Goal: Task Accomplishment & Management: Manage account settings

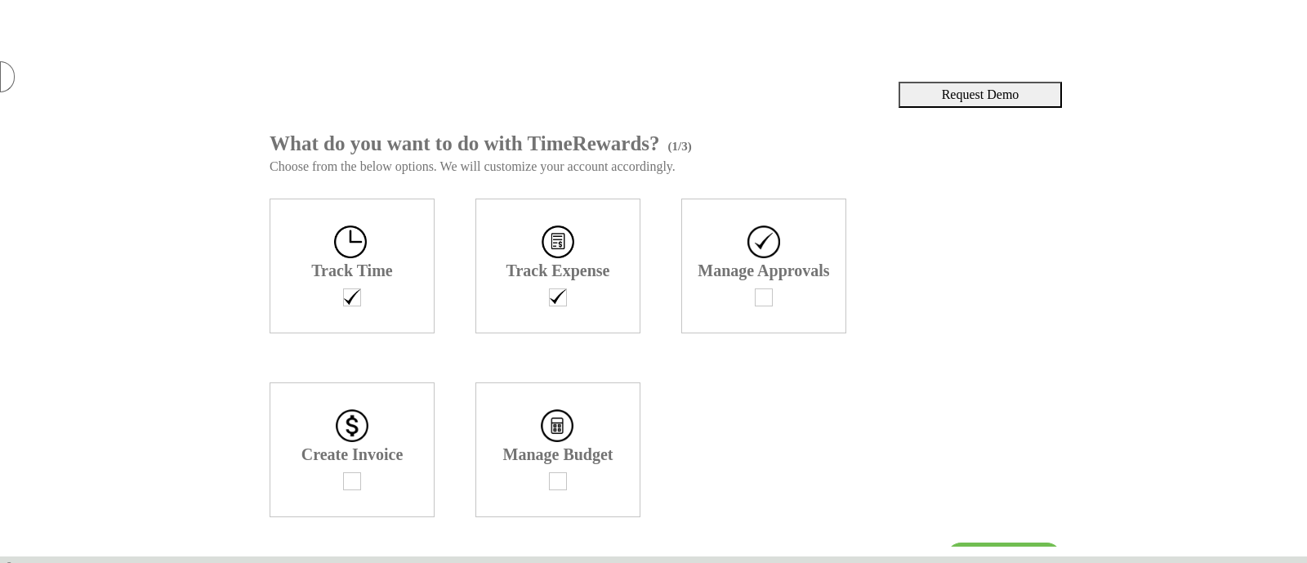
scroll to position [32, 0]
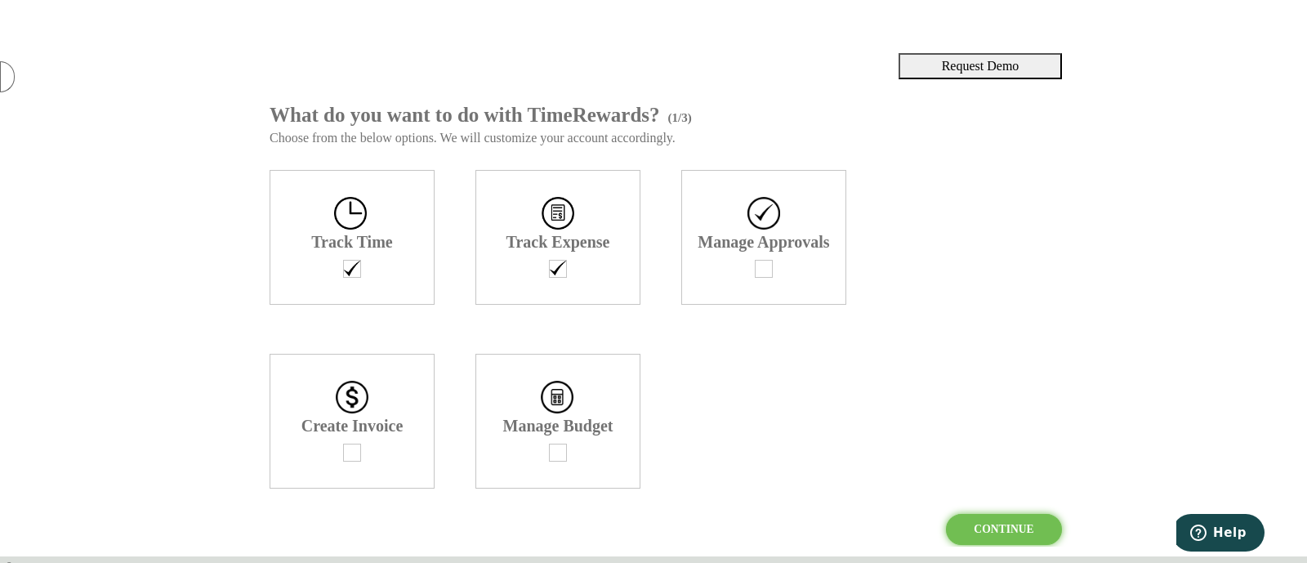
click at [1025, 518] on div "Continue" at bounding box center [1004, 529] width 116 height 31
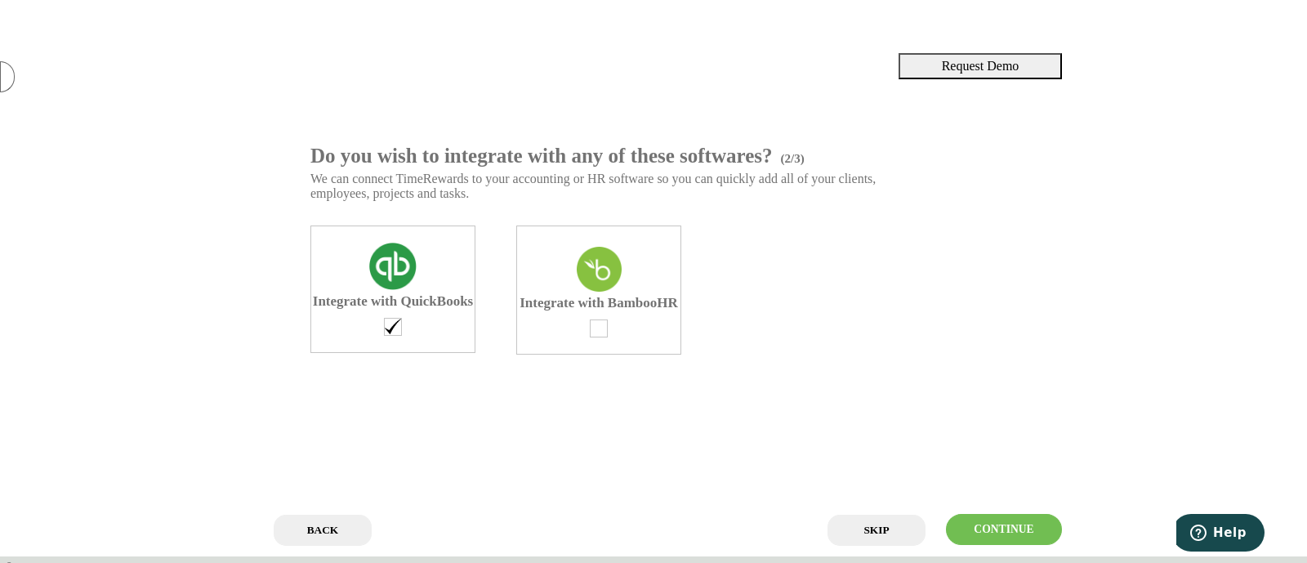
click at [312, 522] on input "Back" at bounding box center [323, 530] width 98 height 31
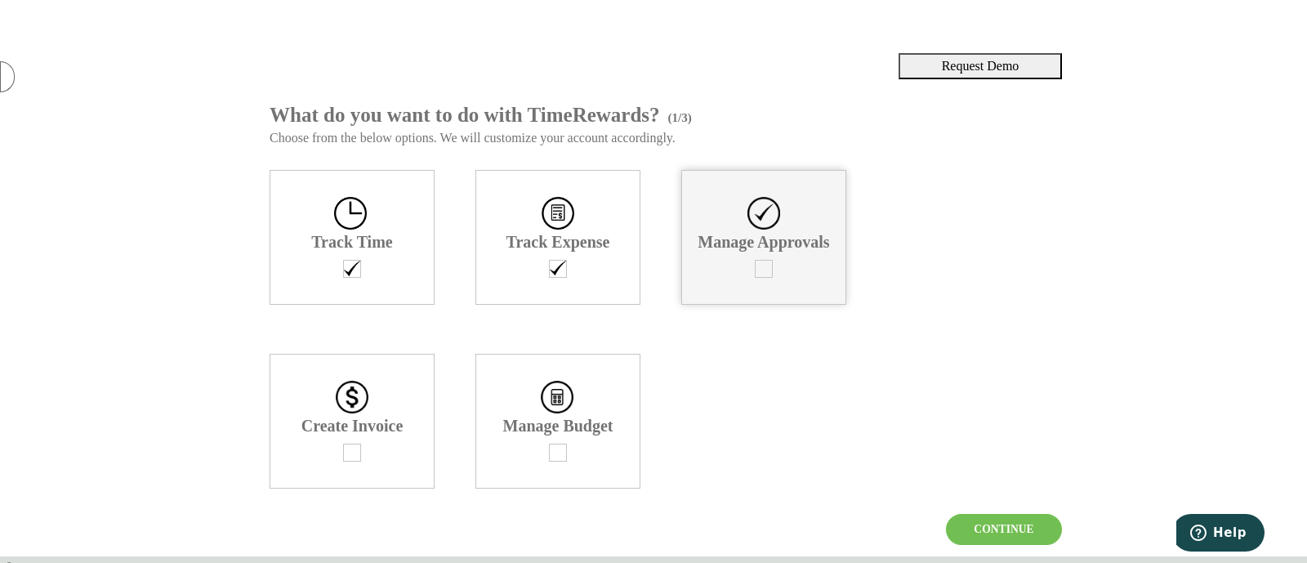
click at [735, 297] on div "Manage Approvals" at bounding box center [763, 237] width 165 height 135
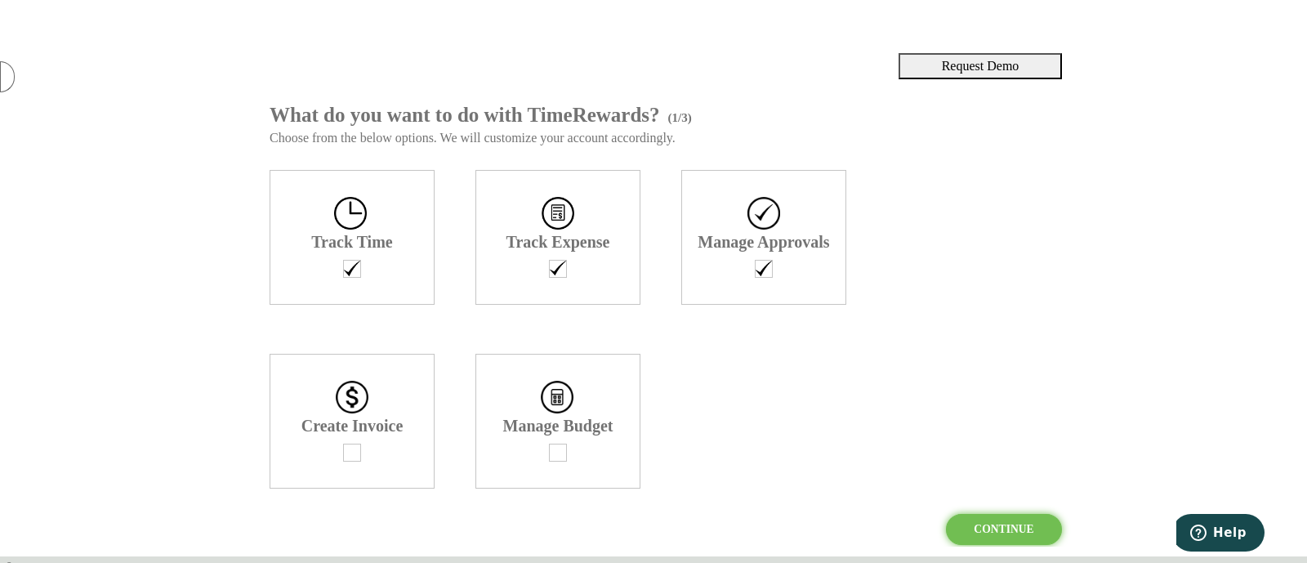
click at [966, 529] on div "Continue" at bounding box center [1004, 529] width 116 height 31
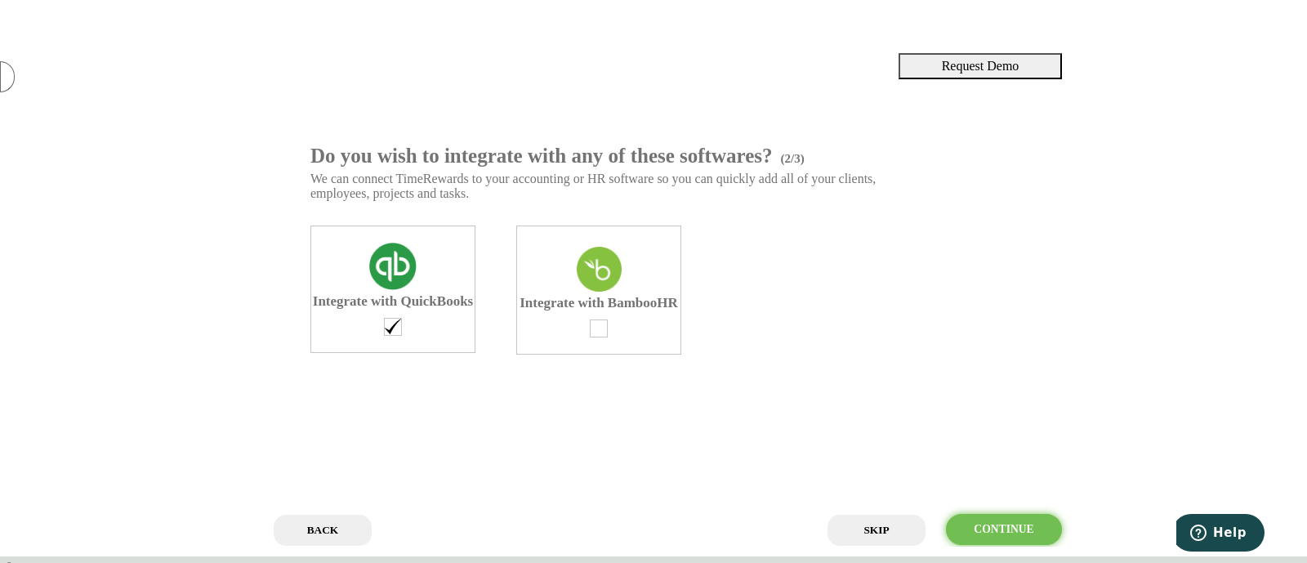
click at [971, 529] on div "Continue" at bounding box center [1004, 529] width 116 height 31
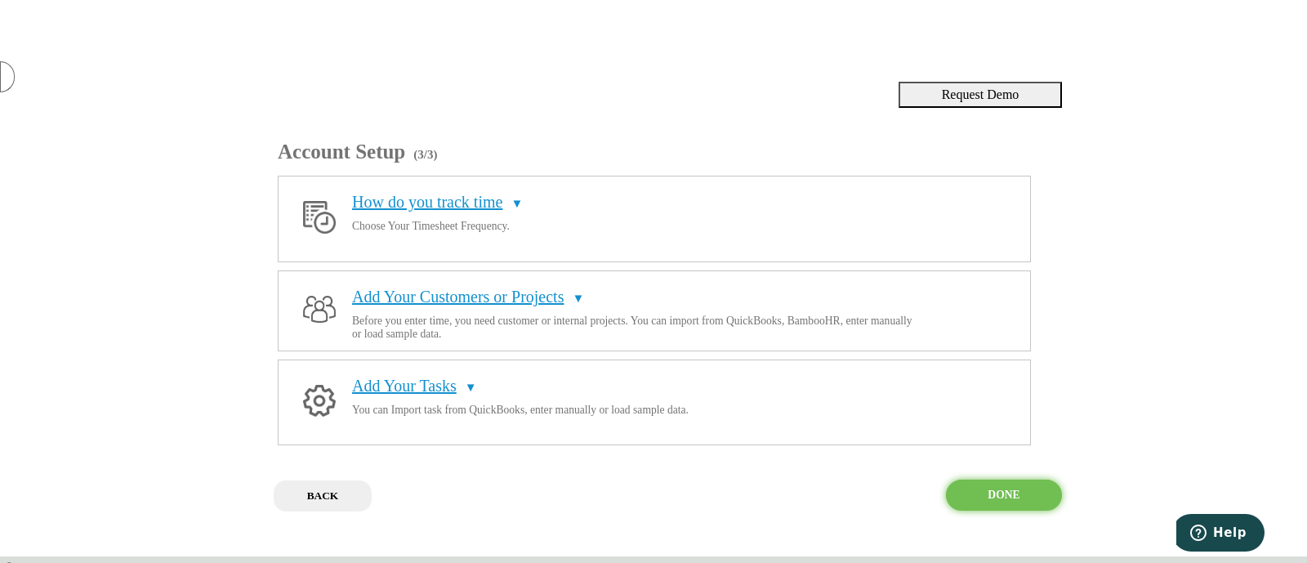
click at [1008, 511] on div "Done" at bounding box center [1004, 495] width 116 height 31
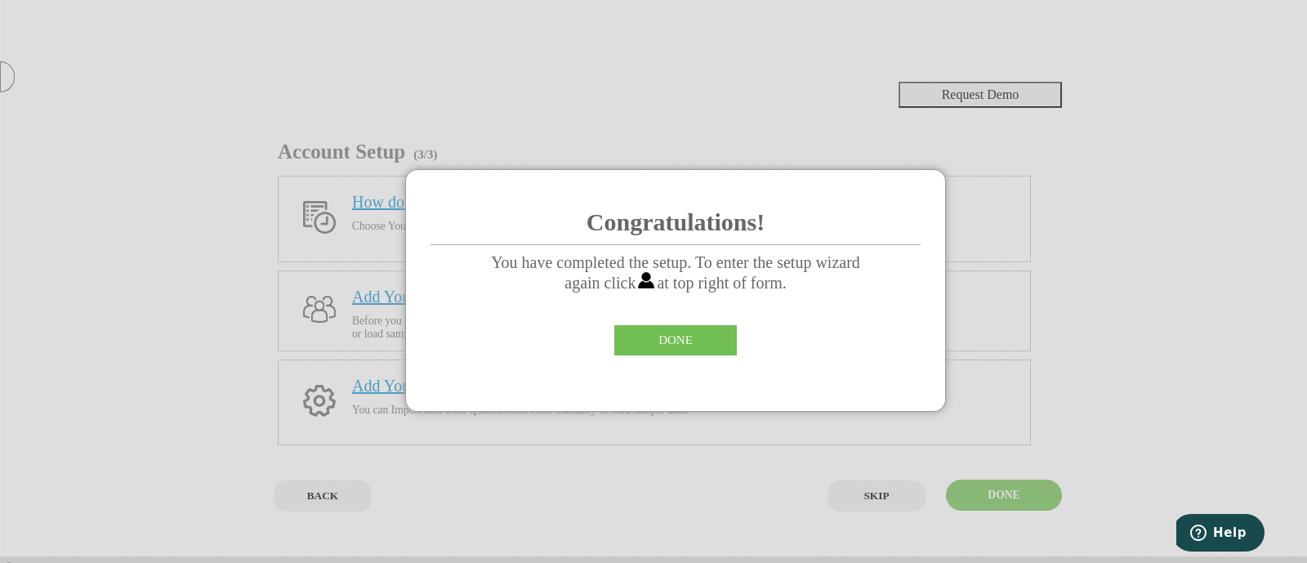
click at [707, 350] on div "DONE" at bounding box center [675, 340] width 123 height 30
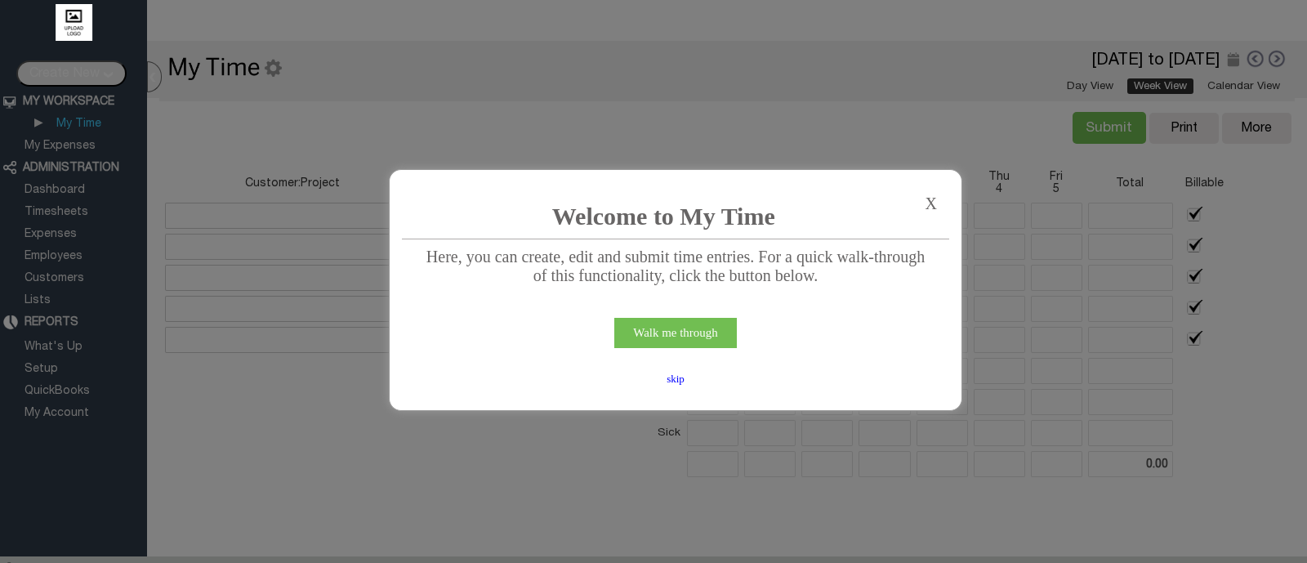
click at [676, 386] on div "skip" at bounding box center [675, 379] width 41 height 13
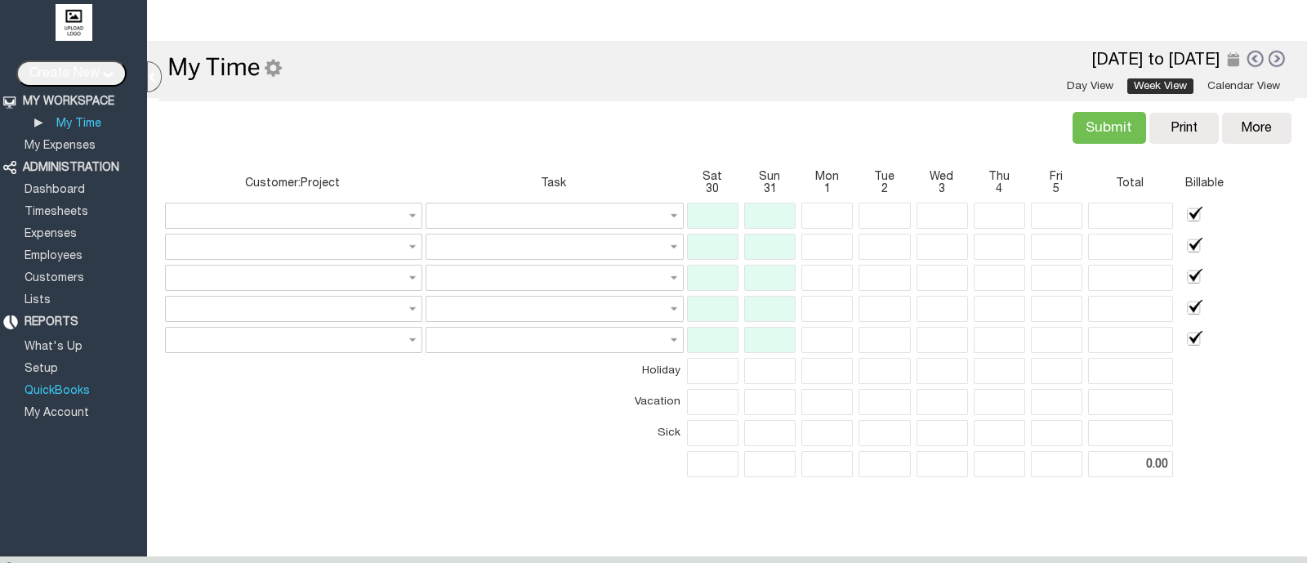
click at [61, 387] on link "QuickBooks" at bounding box center [57, 391] width 70 height 11
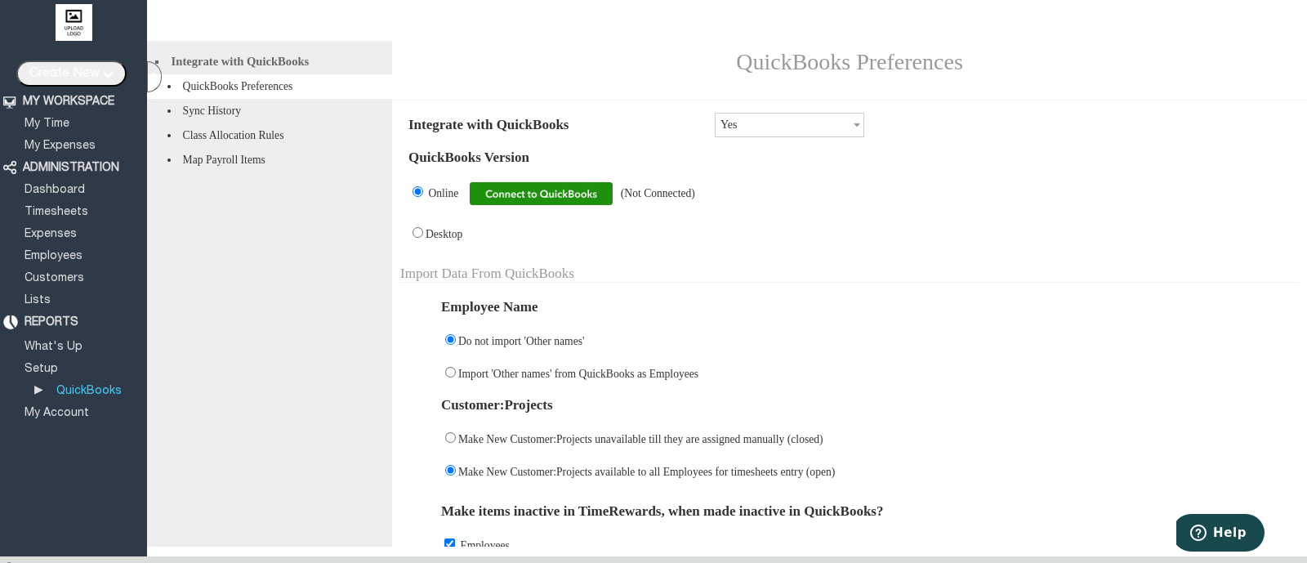
click at [540, 195] on img at bounding box center [541, 193] width 143 height 23
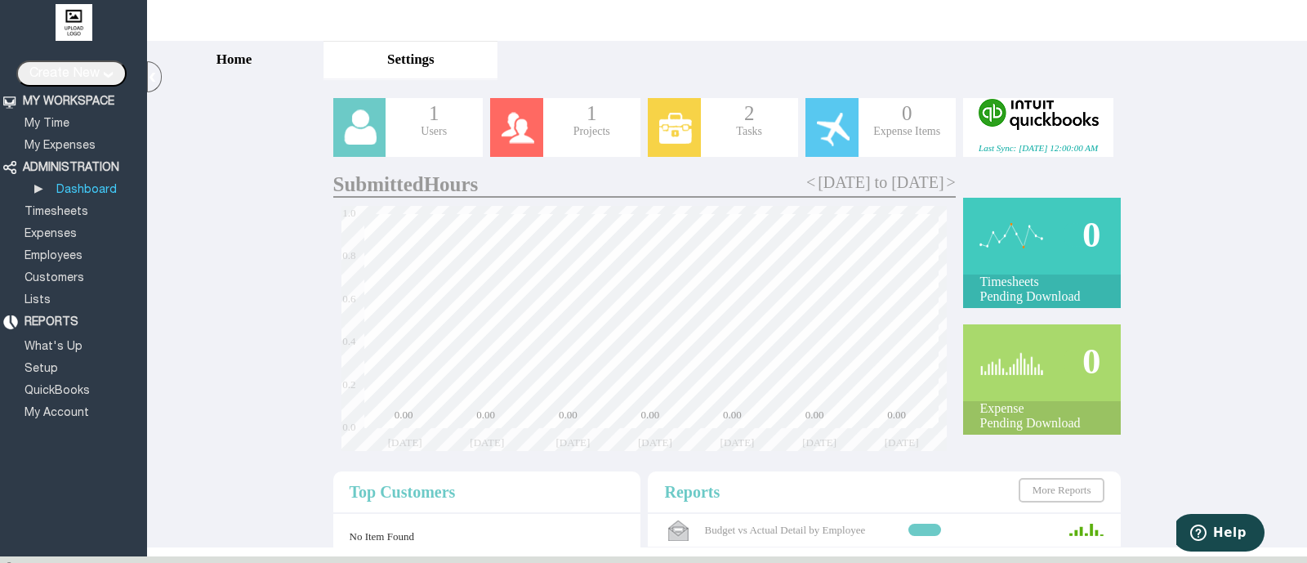
click at [248, 271] on div "Home Timesheets Utilization Budgets Settings Timesheet Dashboard CP | LP | CM |…" at bounding box center [727, 388] width 1160 height 694
click at [1048, 122] on div at bounding box center [1038, 114] width 150 height 33
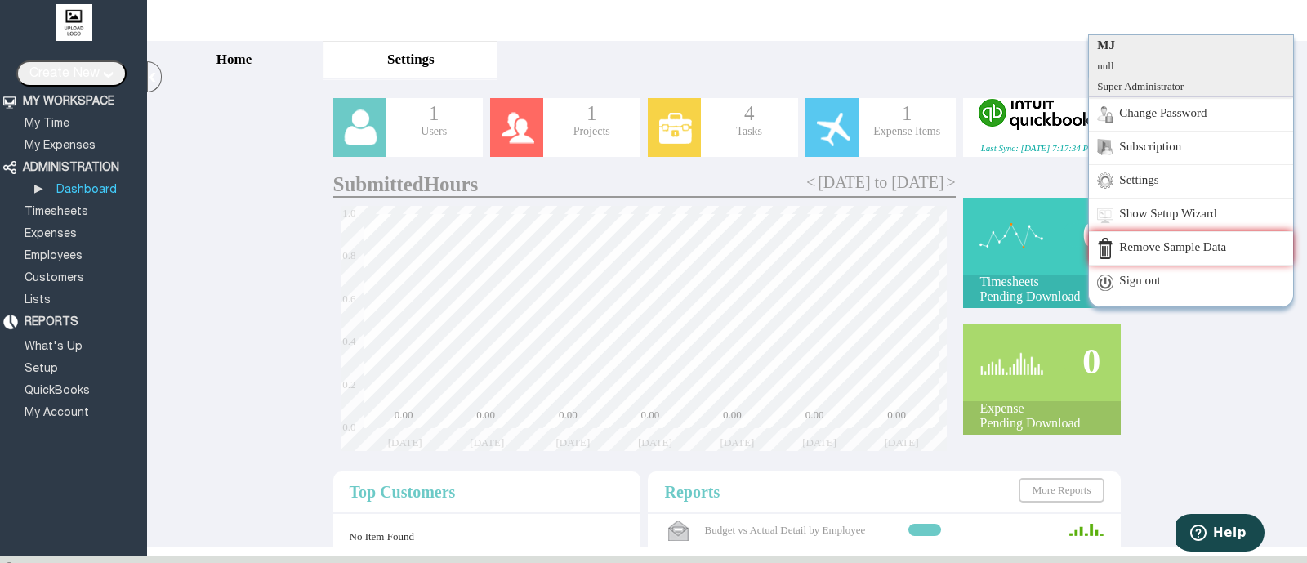
click at [1209, 248] on link "Remove Sample Data" at bounding box center [1191, 247] width 204 height 33
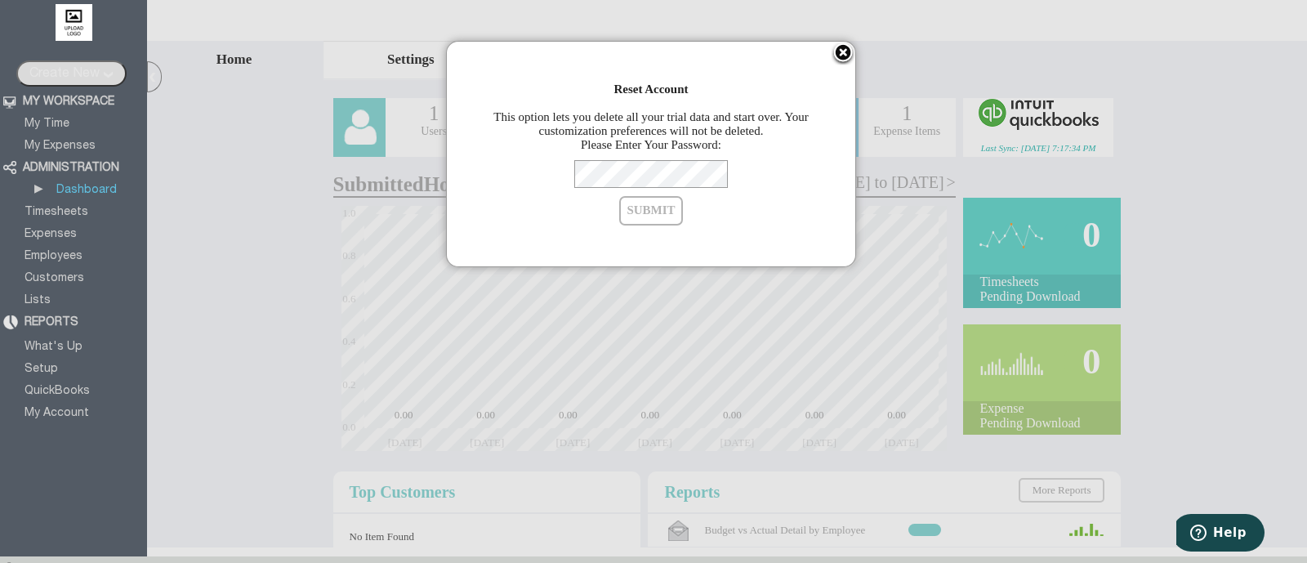
click at [788, 184] on div at bounding box center [651, 174] width 327 height 28
click at [676, 215] on input "Submit" at bounding box center [650, 210] width 63 height 29
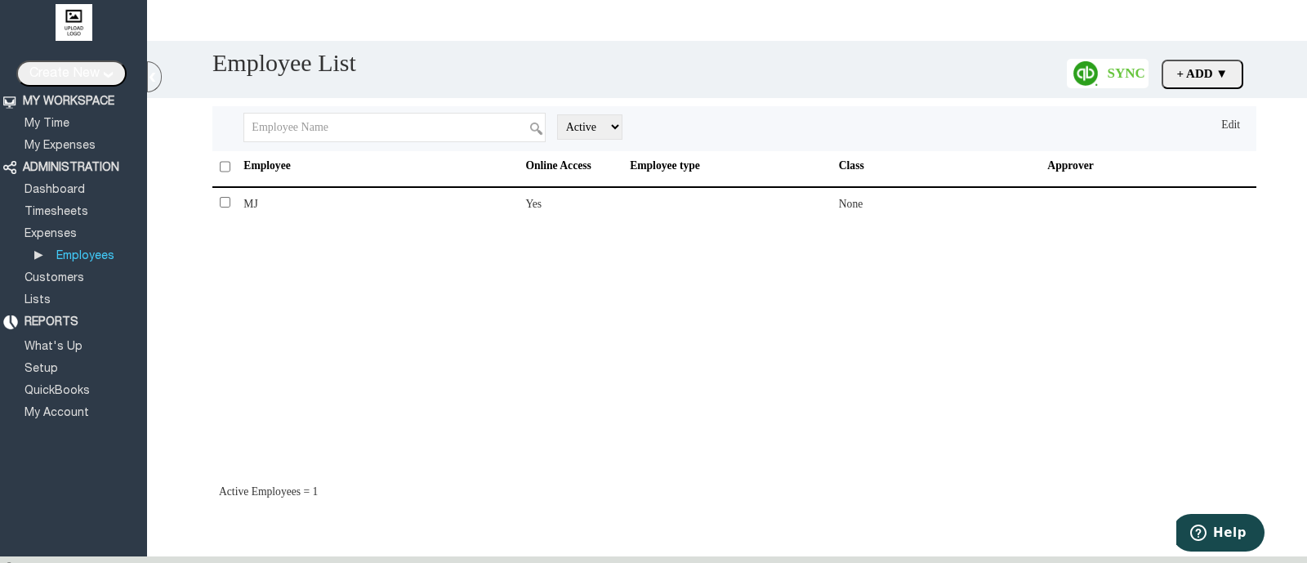
click at [1262, 298] on div "Employee List Sync + Add ▼ Add Employee Add Vendor to list All Active Inactive …" at bounding box center [727, 259] width 1160 height 436
click at [60, 125] on link "My Time" at bounding box center [47, 123] width 50 height 11
click at [61, 190] on link "Dashboard" at bounding box center [54, 190] width 65 height 11
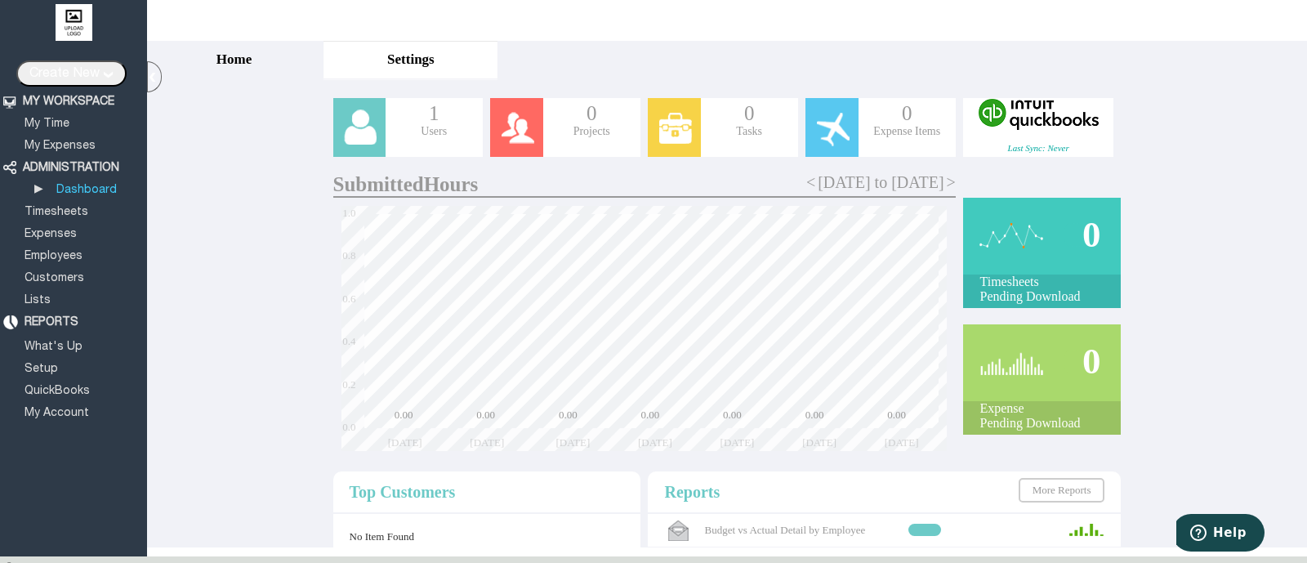
click at [1046, 132] on div at bounding box center [1038, 137] width 150 height 12
click at [56, 254] on link "Employees" at bounding box center [53, 256] width 63 height 11
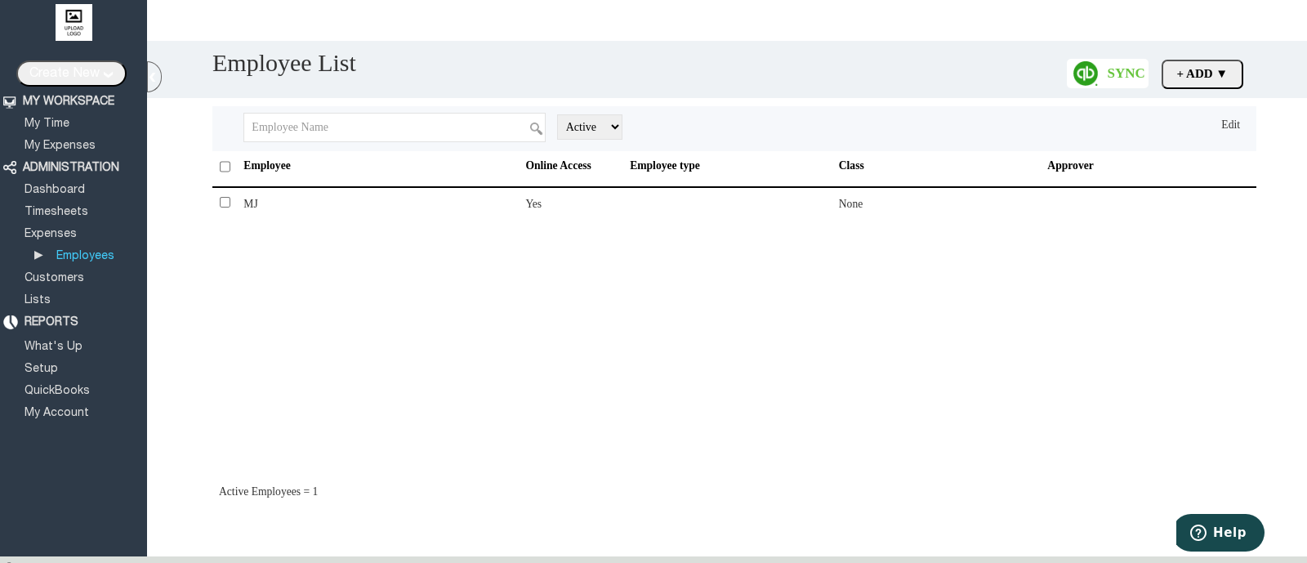
click at [1230, 67] on input "+ Add ▼" at bounding box center [1203, 74] width 82 height 29
click at [1197, 140] on link "Add Vendor to list" at bounding box center [1171, 138] width 143 height 32
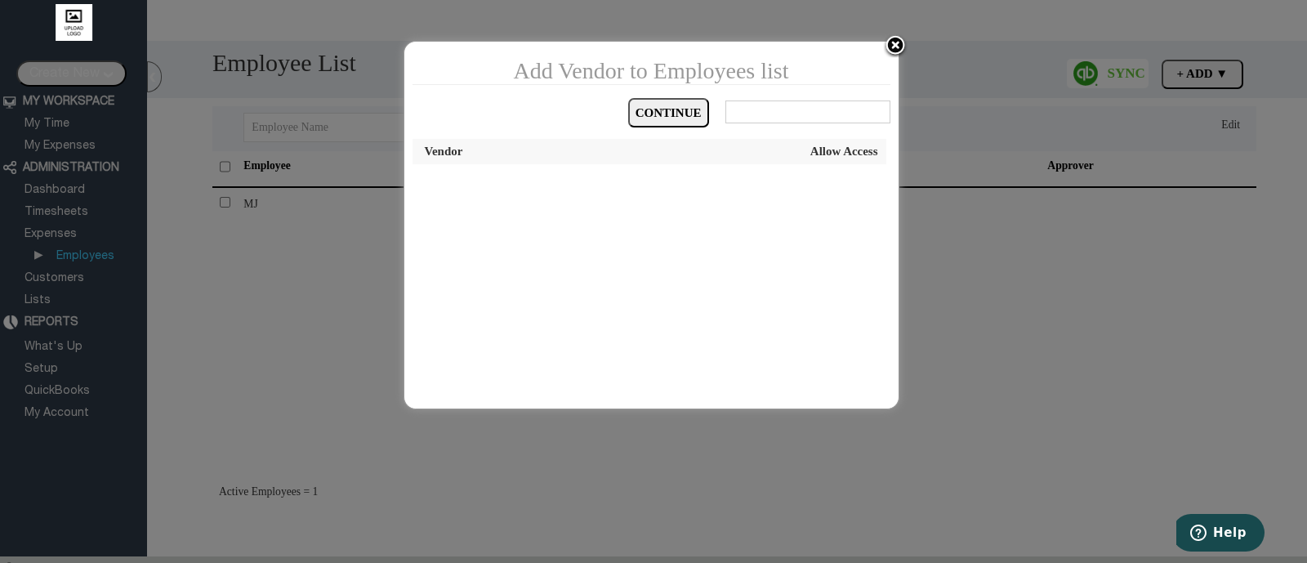
click at [891, 50] on img at bounding box center [895, 46] width 25 height 25
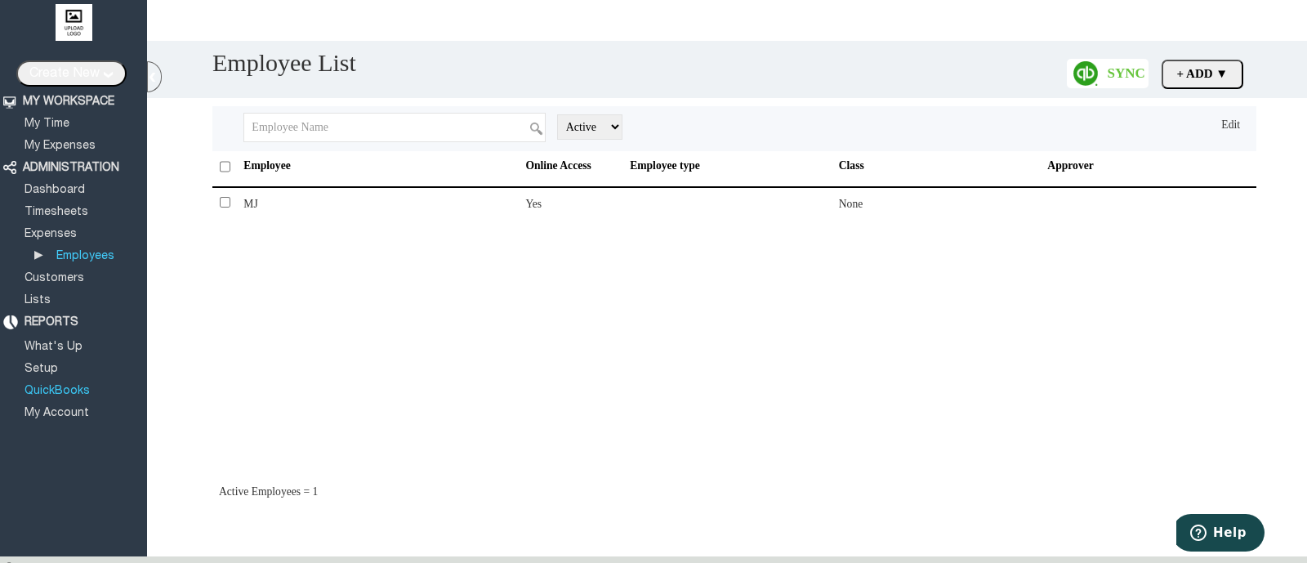
click at [72, 386] on link "QuickBooks" at bounding box center [57, 391] width 70 height 11
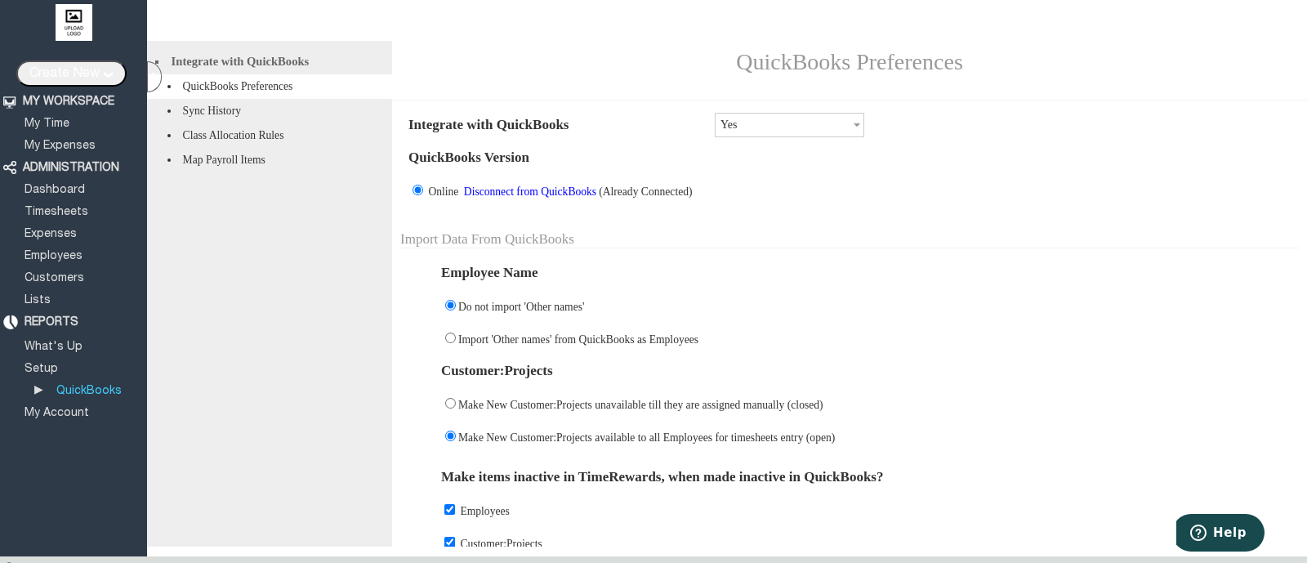
click at [250, 118] on li "Sync History" at bounding box center [269, 111] width 245 height 25
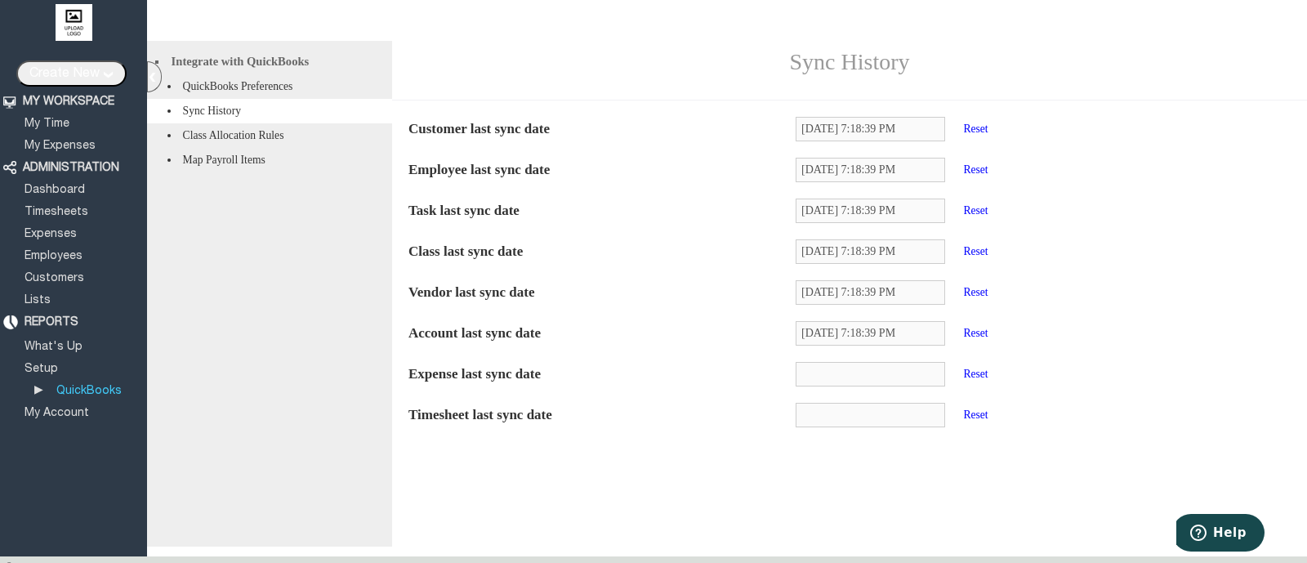
click at [989, 143] on td "[DATE] 7:18:39 PM Reset" at bounding box center [1043, 129] width 511 height 41
click at [990, 135] on link "Reset" at bounding box center [975, 129] width 29 height 12
click at [990, 176] on link "Reset" at bounding box center [975, 169] width 29 height 12
drag, startPoint x: 998, startPoint y: 217, endPoint x: 999, endPoint y: 258, distance: 40.9
click at [999, 258] on tbody "Customer last sync date Reset Employee last sync date Reset Task last sync date…" at bounding box center [849, 272] width 899 height 327
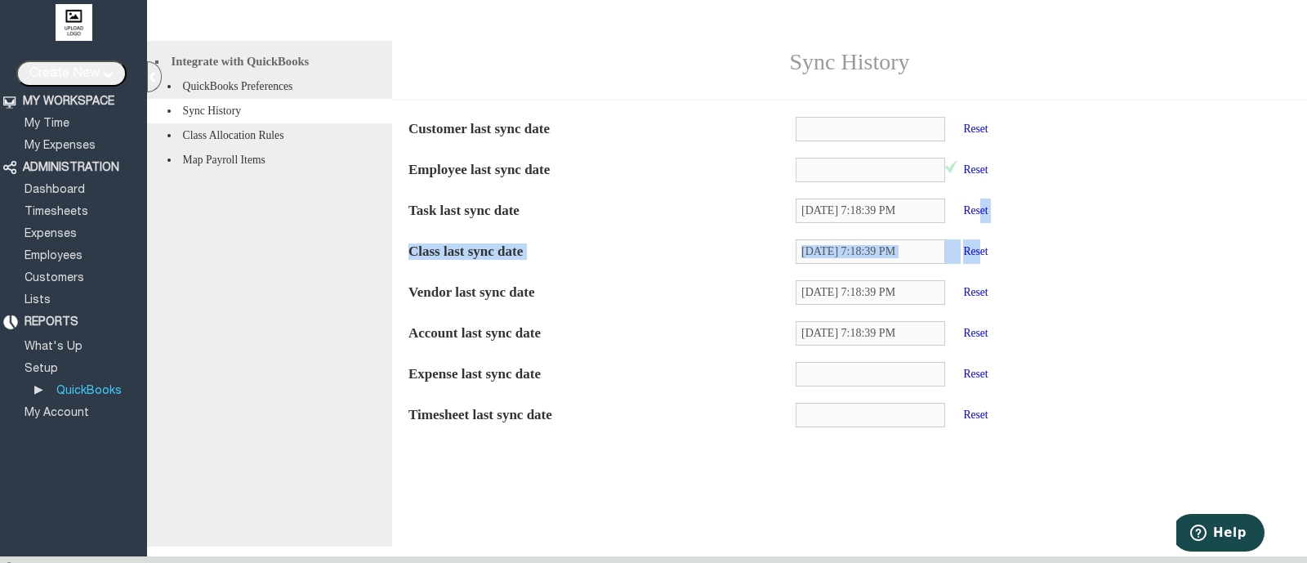
click at [990, 257] on link "Reset" at bounding box center [975, 251] width 29 height 12
click at [990, 217] on link "Reset" at bounding box center [975, 210] width 29 height 12
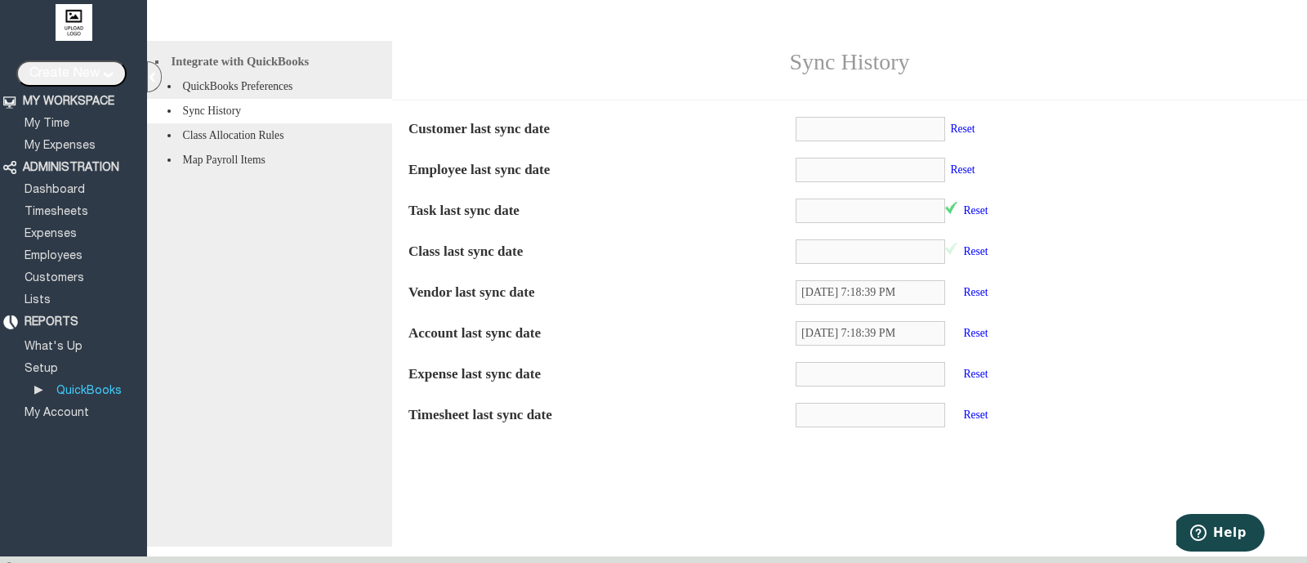
click at [990, 298] on link "Reset" at bounding box center [975, 292] width 29 height 12
click at [990, 339] on link "Reset" at bounding box center [975, 333] width 29 height 12
click at [69, 185] on link "Dashboard" at bounding box center [54, 190] width 65 height 11
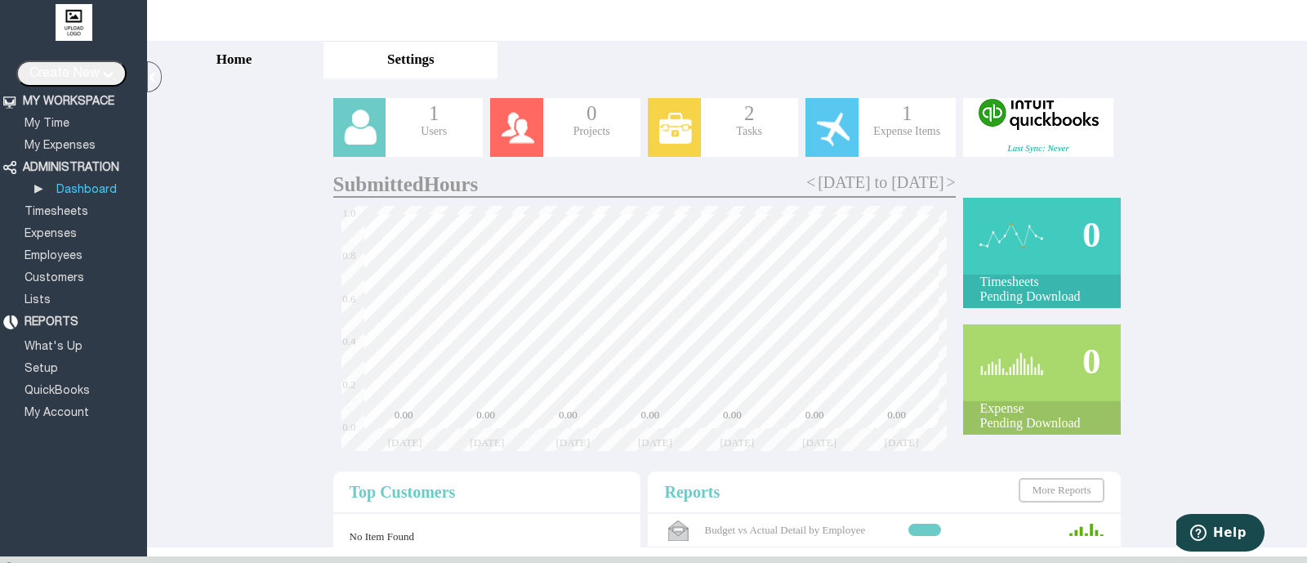
click at [1025, 105] on div at bounding box center [1038, 114] width 150 height 33
click at [59, 251] on link "Employees" at bounding box center [53, 256] width 63 height 11
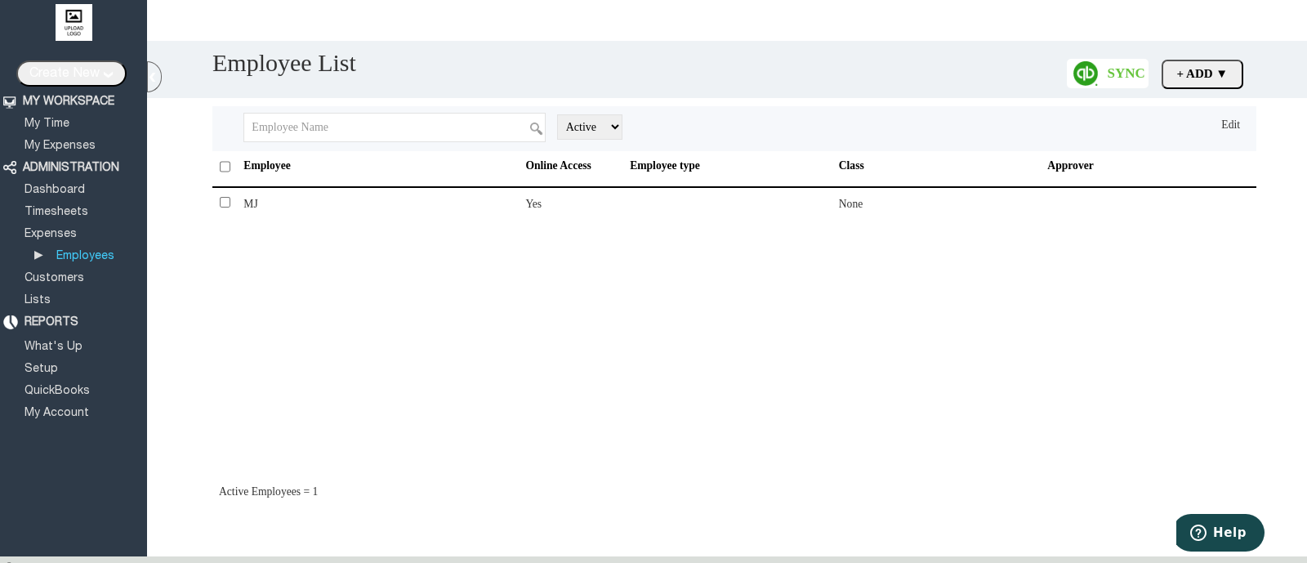
click at [30, 296] on link "Lists" at bounding box center [37, 300] width 31 height 11
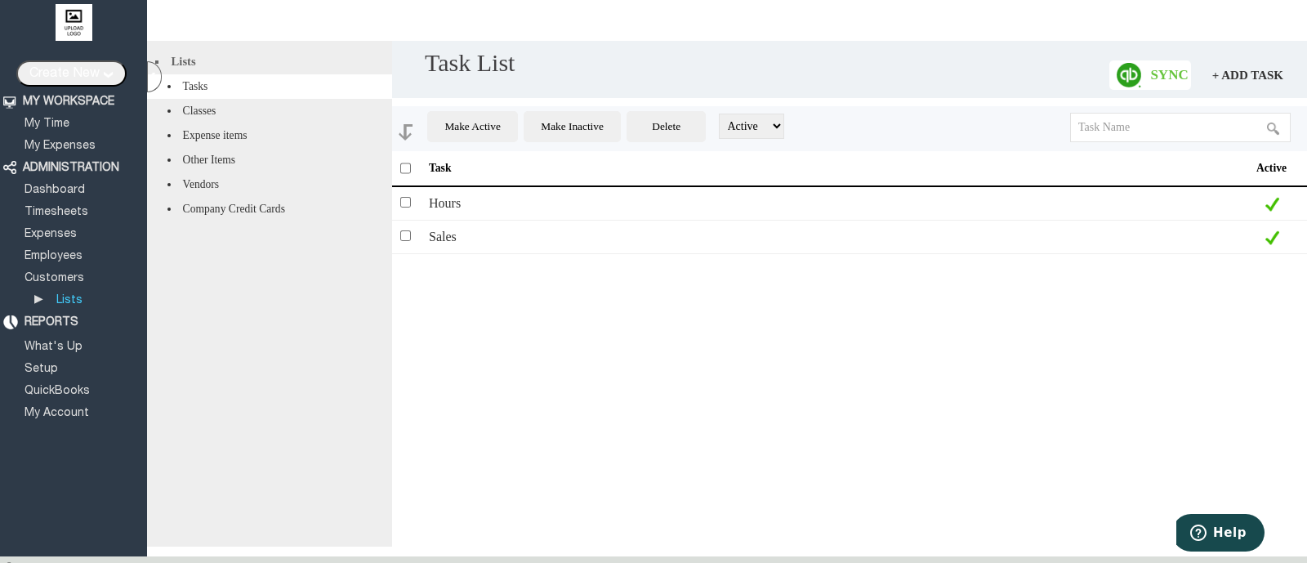
click at [237, 197] on li "Vendors" at bounding box center [269, 184] width 245 height 25
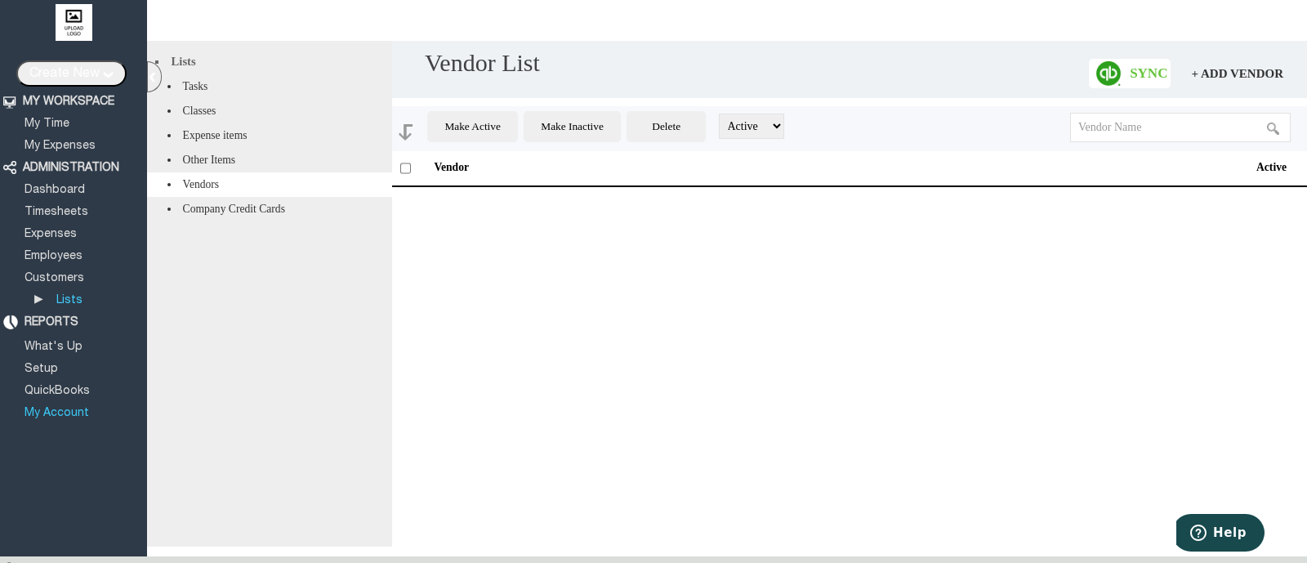
click at [63, 398] on li "My Account" at bounding box center [81, 409] width 118 height 22
click at [69, 387] on link "QuickBooks" at bounding box center [57, 391] width 70 height 11
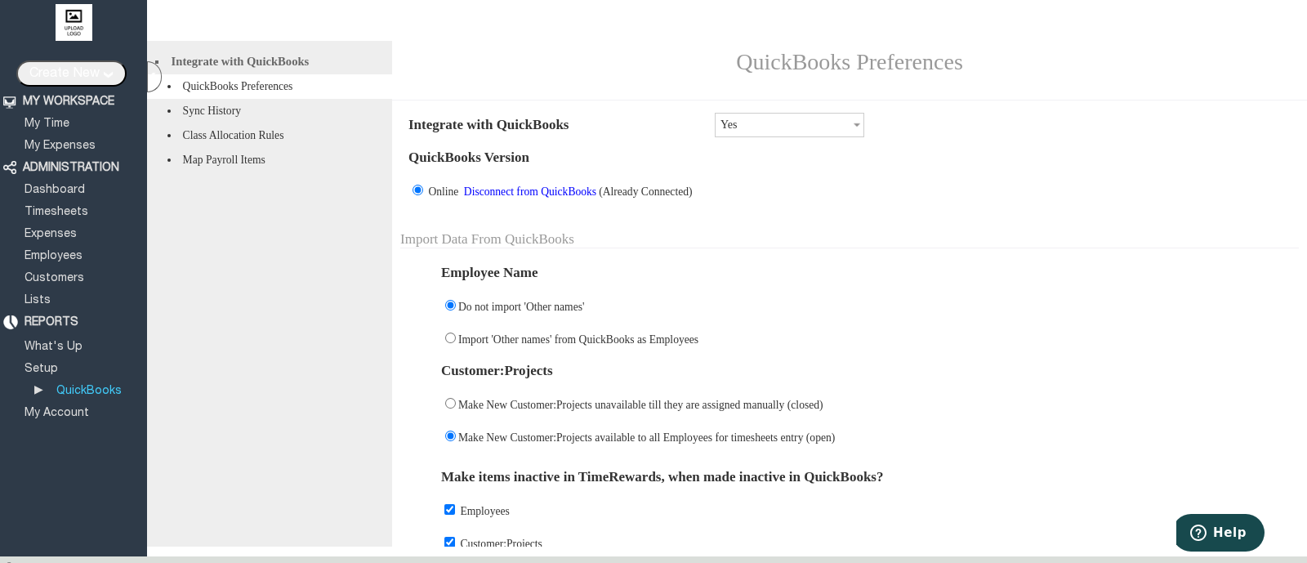
click at [538, 195] on link "Disconnect from QuickBooks" at bounding box center [530, 191] width 137 height 12
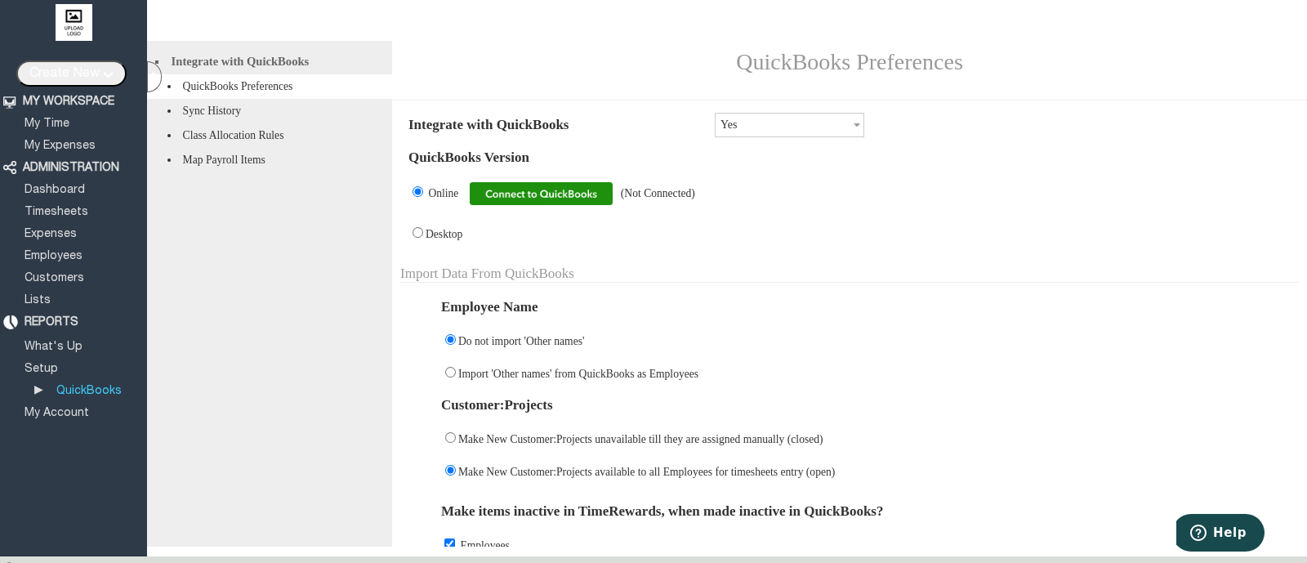
click at [535, 205] on img at bounding box center [541, 193] width 143 height 23
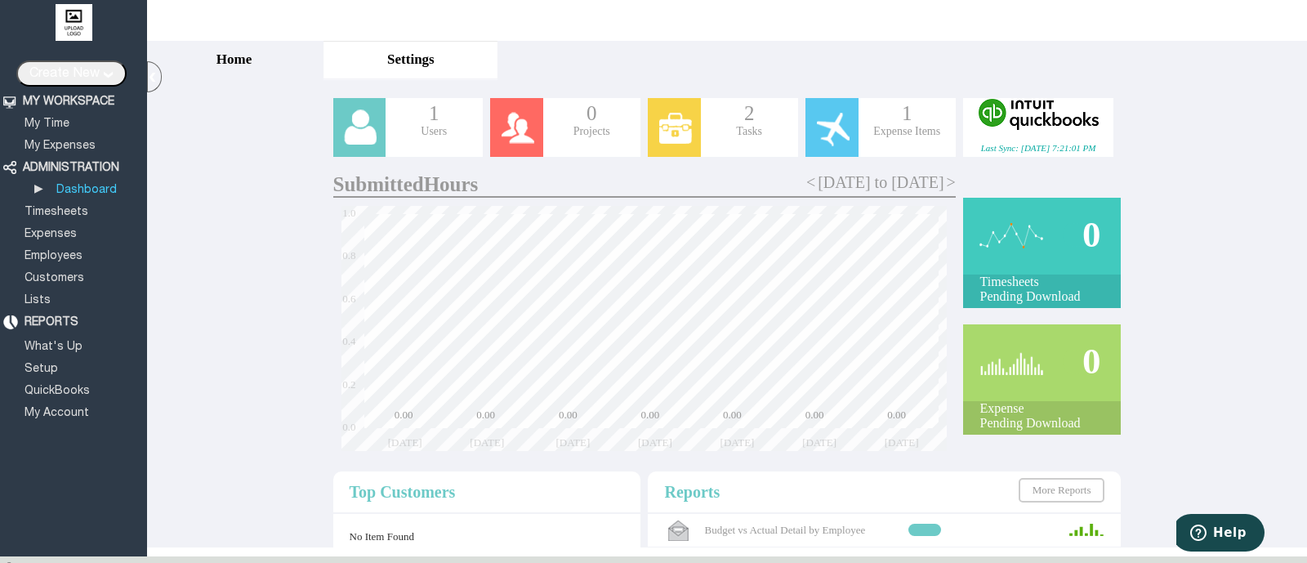
click at [1045, 116] on div at bounding box center [1038, 114] width 150 height 33
click at [51, 251] on link "Employees" at bounding box center [53, 256] width 63 height 11
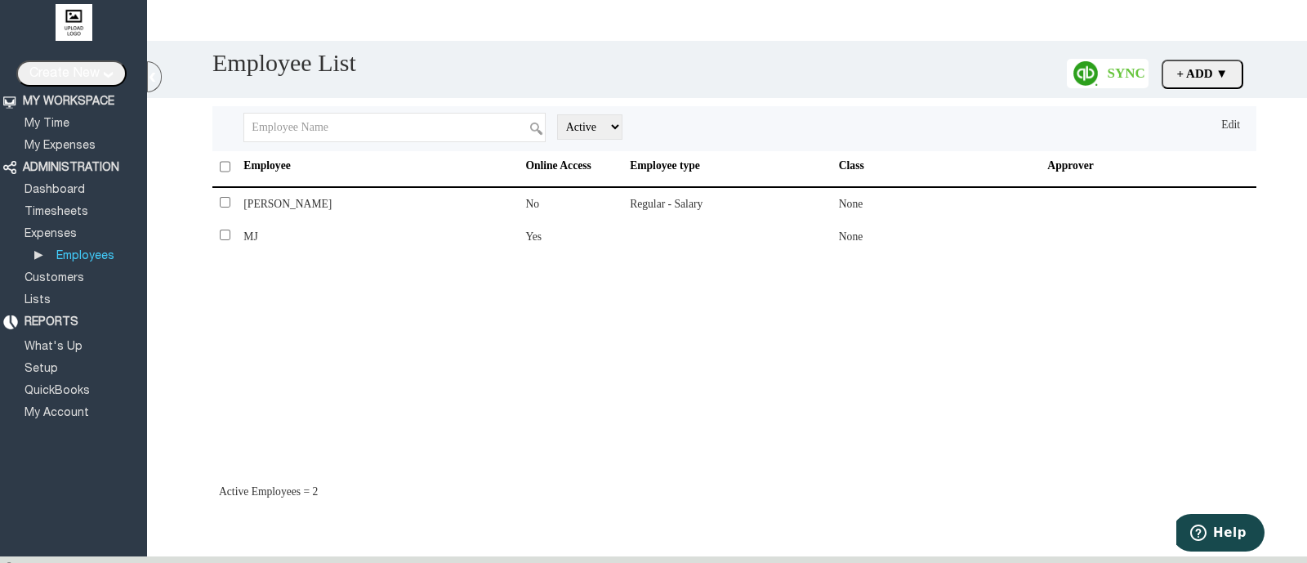
click at [1194, 76] on input "+ Add ▼" at bounding box center [1203, 74] width 82 height 29
click at [1208, 136] on link "Add Vendor to list" at bounding box center [1171, 138] width 143 height 32
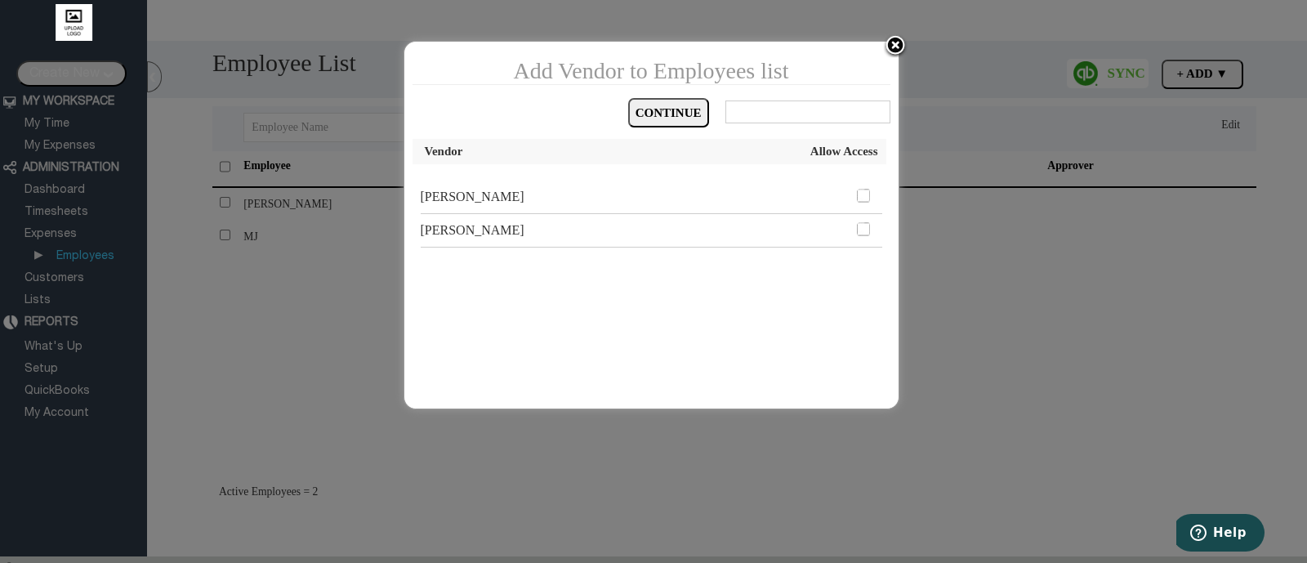
click at [868, 210] on span at bounding box center [865, 197] width 34 height 33
click at [864, 203] on label at bounding box center [865, 194] width 18 height 18
click at [862, 234] on label at bounding box center [865, 228] width 18 height 18
click at [687, 123] on input "Continue" at bounding box center [668, 112] width 81 height 29
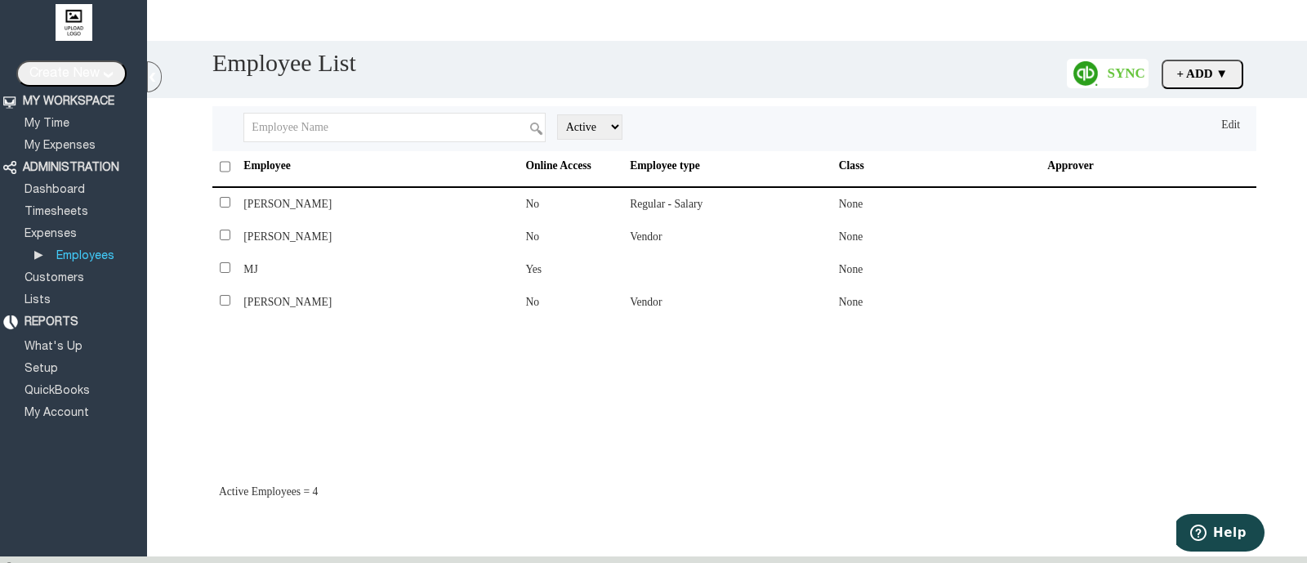
click at [1224, 127] on div "Edit" at bounding box center [1230, 124] width 19 height 13
click at [533, 207] on label at bounding box center [534, 201] width 18 height 18
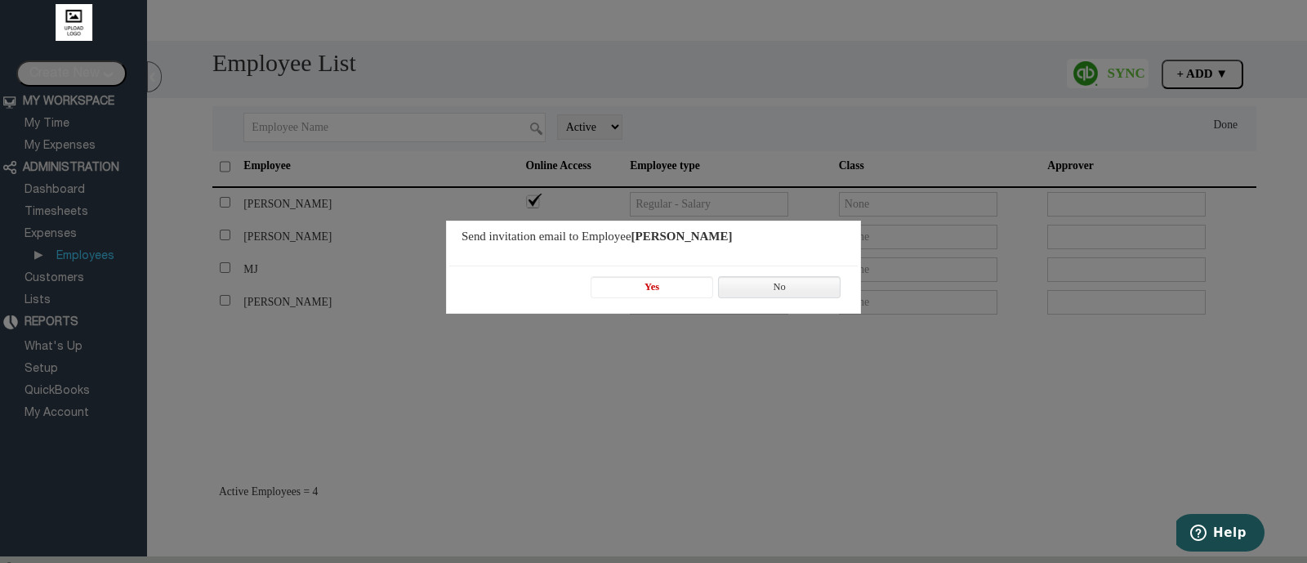
click at [666, 280] on span "Yes" at bounding box center [652, 287] width 121 height 20
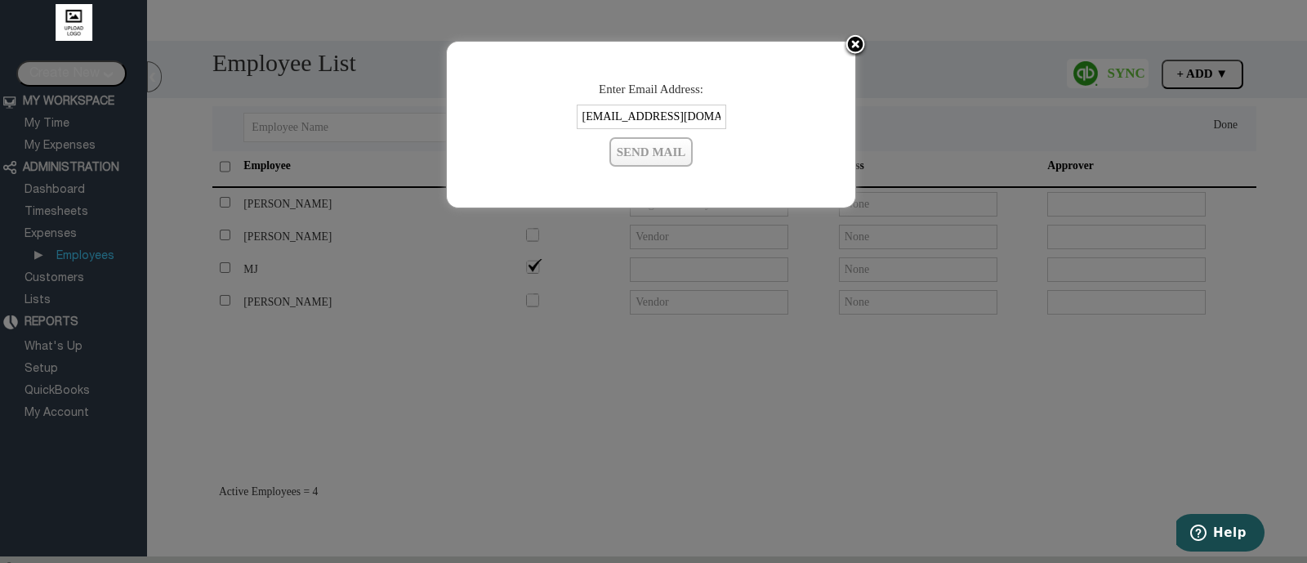
click at [650, 159] on input "Send Mail" at bounding box center [651, 151] width 84 height 29
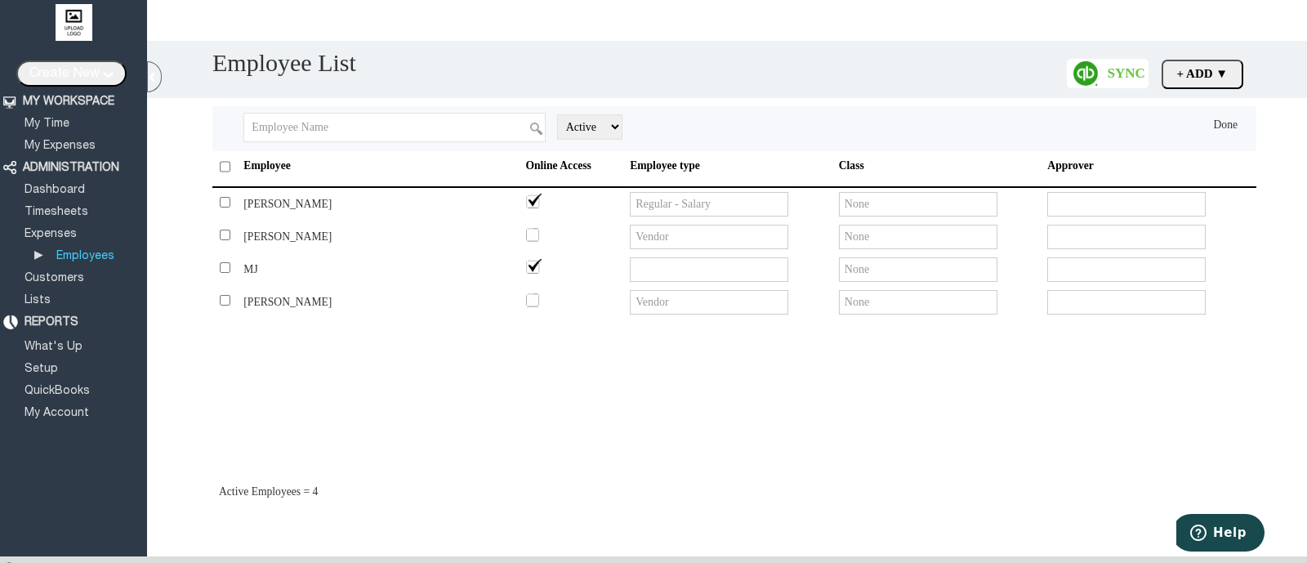
click at [531, 234] on label at bounding box center [534, 234] width 18 height 18
click at [532, 234] on label at bounding box center [534, 234] width 18 height 18
click at [531, 304] on label at bounding box center [534, 299] width 18 height 18
click at [1223, 125] on link "Done" at bounding box center [1226, 124] width 29 height 12
click at [276, 234] on span "[PERSON_NAME]" at bounding box center [287, 236] width 88 height 12
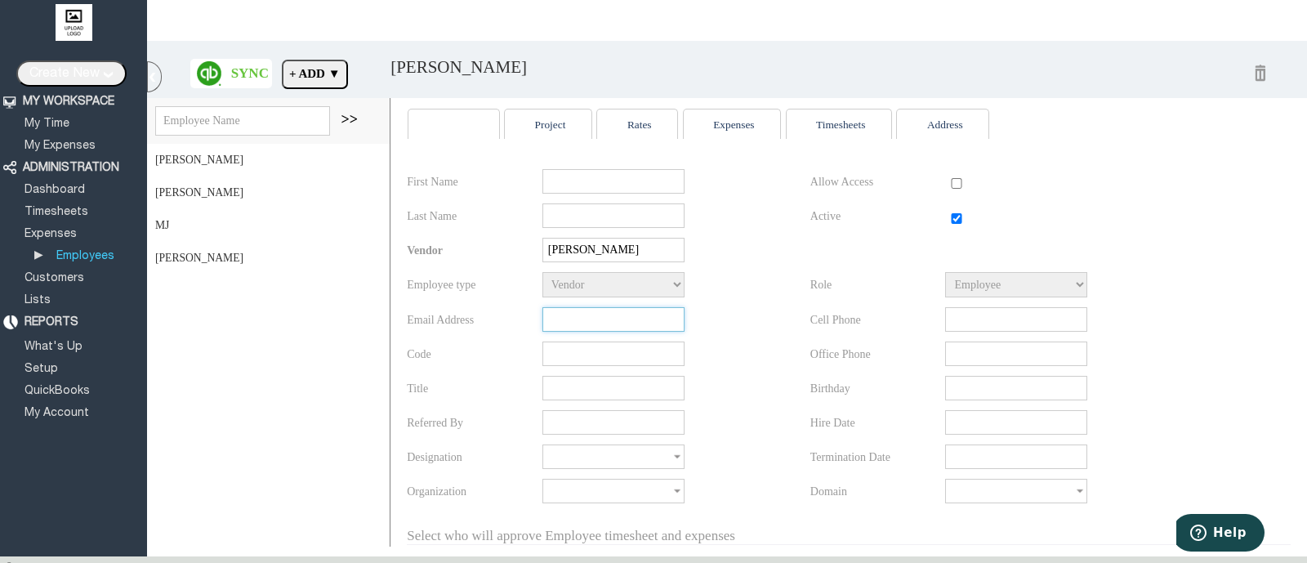
click at [588, 321] on input "text" at bounding box center [613, 319] width 142 height 25
paste input "@yopmail.com"
type input "john@yopmail.com"
click at [270, 252] on td "[PERSON_NAME]" at bounding box center [276, 258] width 243 height 33
click at [346, 122] on span ">>" at bounding box center [350, 119] width 17 height 16
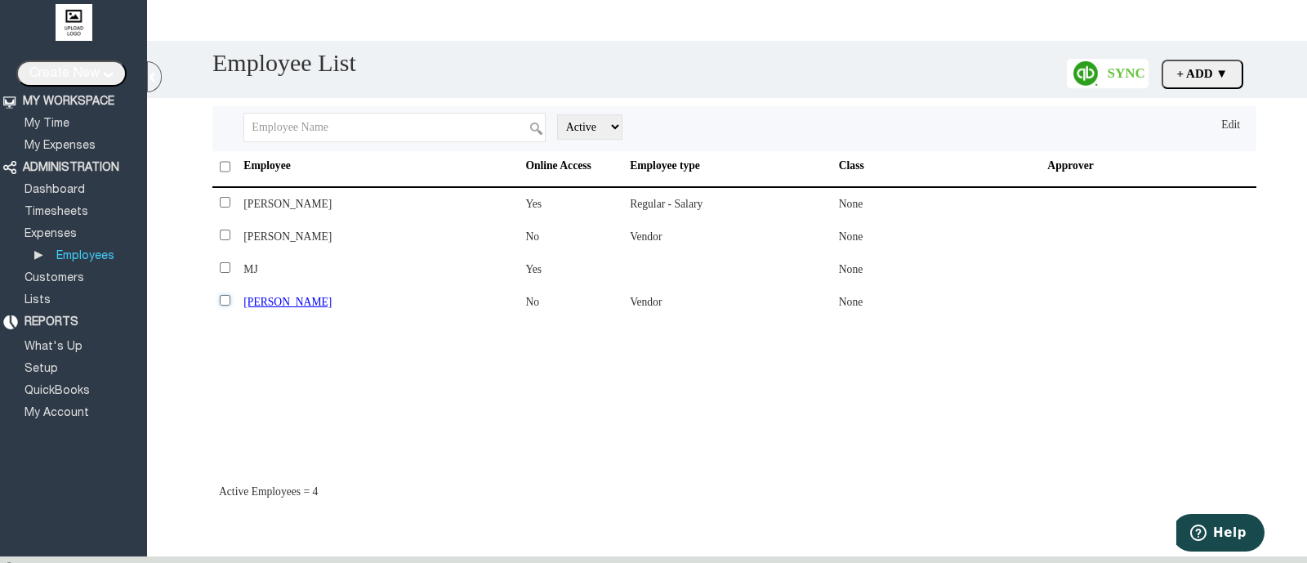
click at [222, 301] on input "checkbox" at bounding box center [225, 300] width 11 height 11
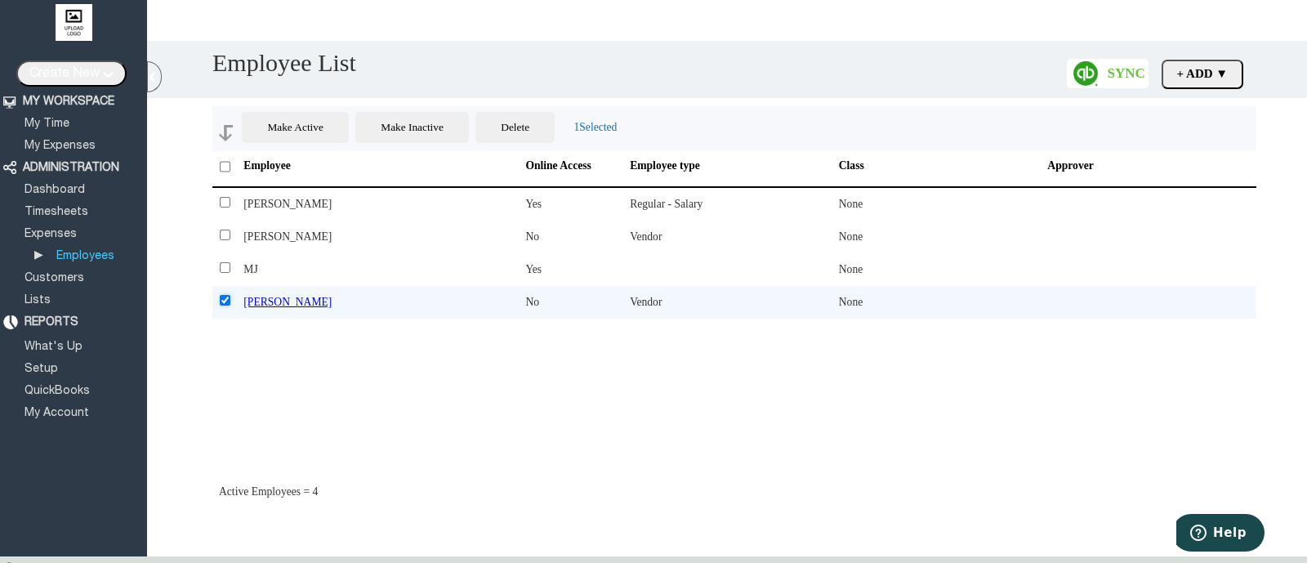
click at [222, 301] on input "checkbox" at bounding box center [225, 300] width 11 height 11
checkbox input "false"
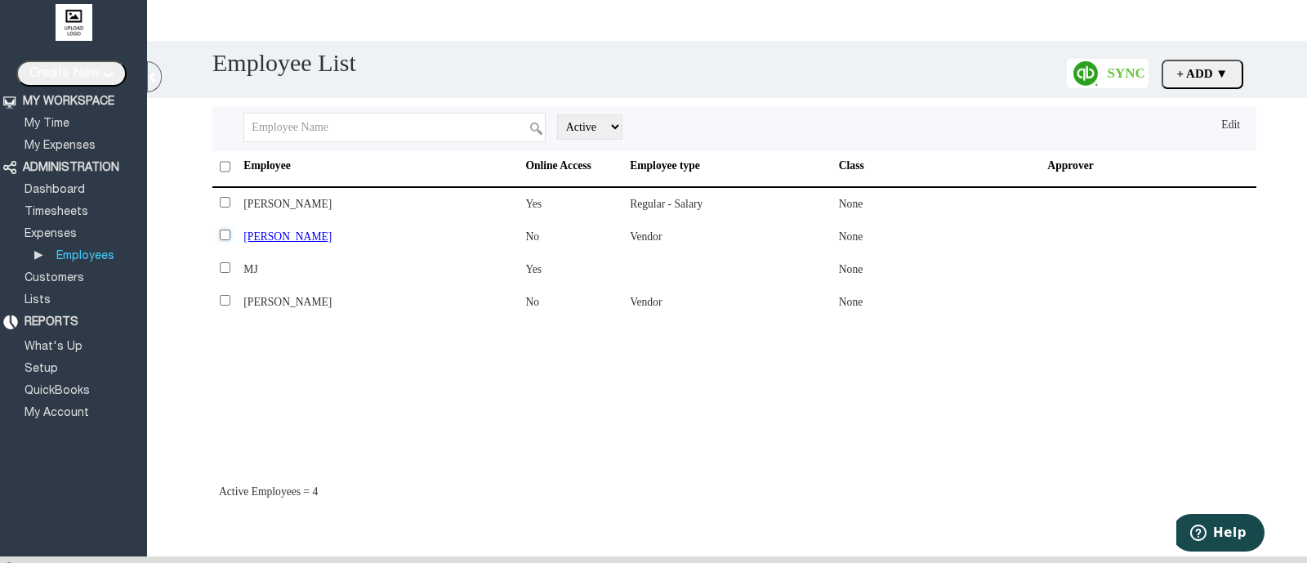
click at [221, 234] on input "checkbox" at bounding box center [225, 235] width 11 height 11
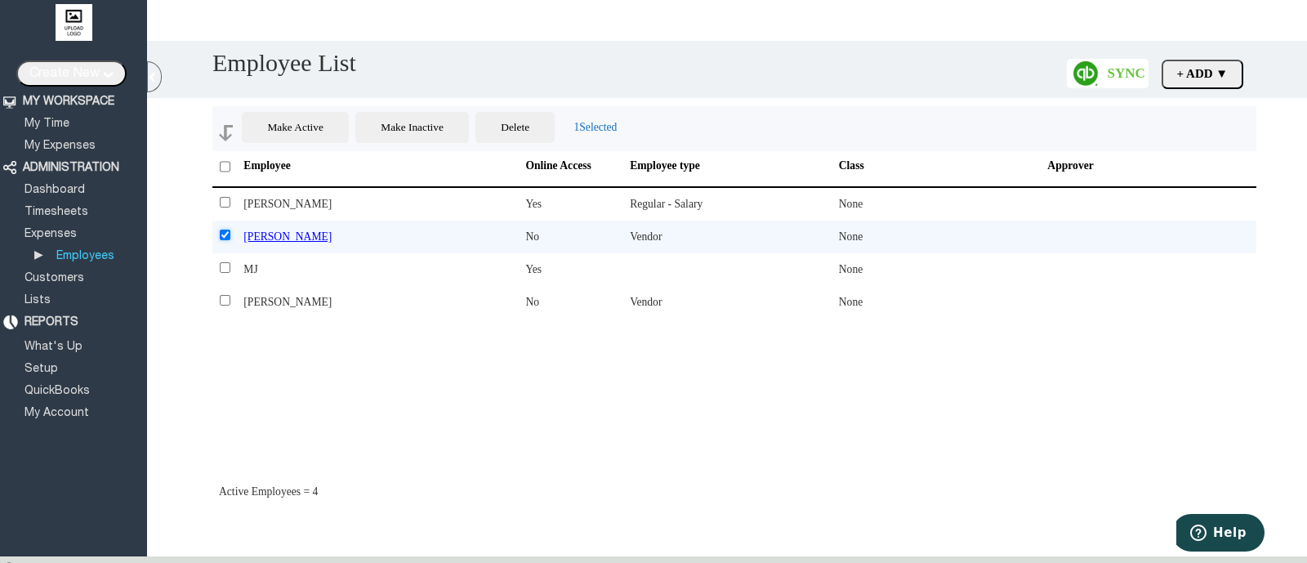
click at [225, 234] on input "checkbox" at bounding box center [225, 235] width 11 height 11
checkbox input "false"
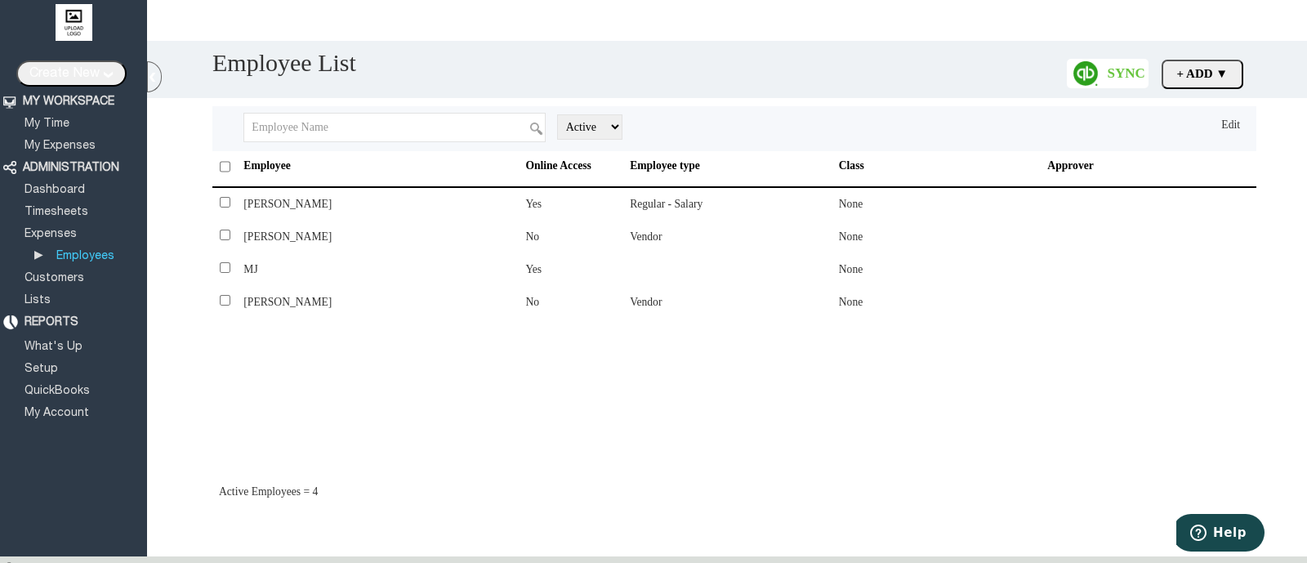
click at [1223, 131] on div "Edit" at bounding box center [1230, 124] width 19 height 13
click at [531, 237] on label at bounding box center [534, 234] width 18 height 18
click at [534, 304] on label at bounding box center [534, 299] width 18 height 18
click at [433, 238] on td "John Mathew" at bounding box center [384, 237] width 282 height 33
click at [1217, 124] on link "Done" at bounding box center [1226, 124] width 29 height 12
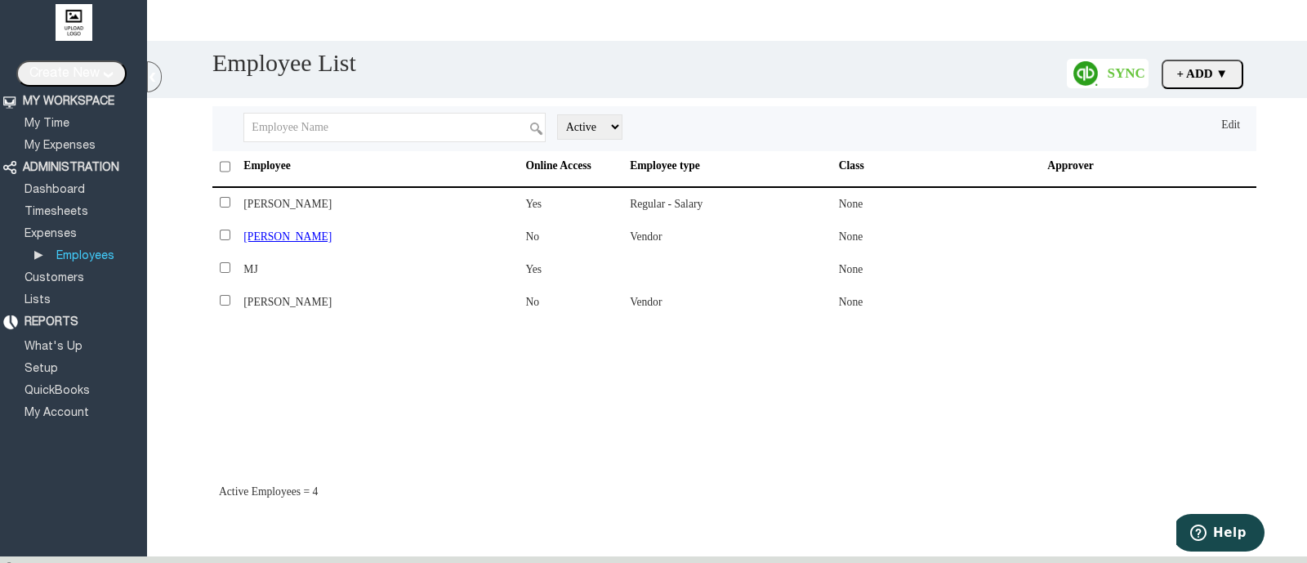
click at [294, 235] on span "John Mathew" at bounding box center [287, 236] width 88 height 12
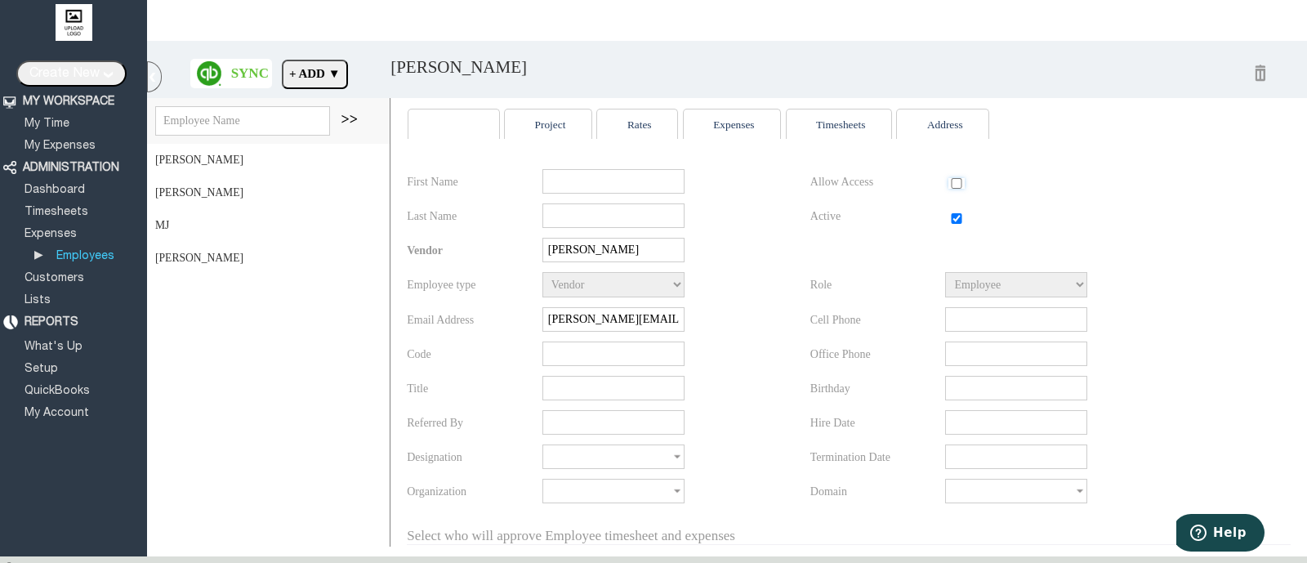
click at [949, 186] on input "checkbox" at bounding box center [957, 183] width 16 height 11
checkbox input "true"
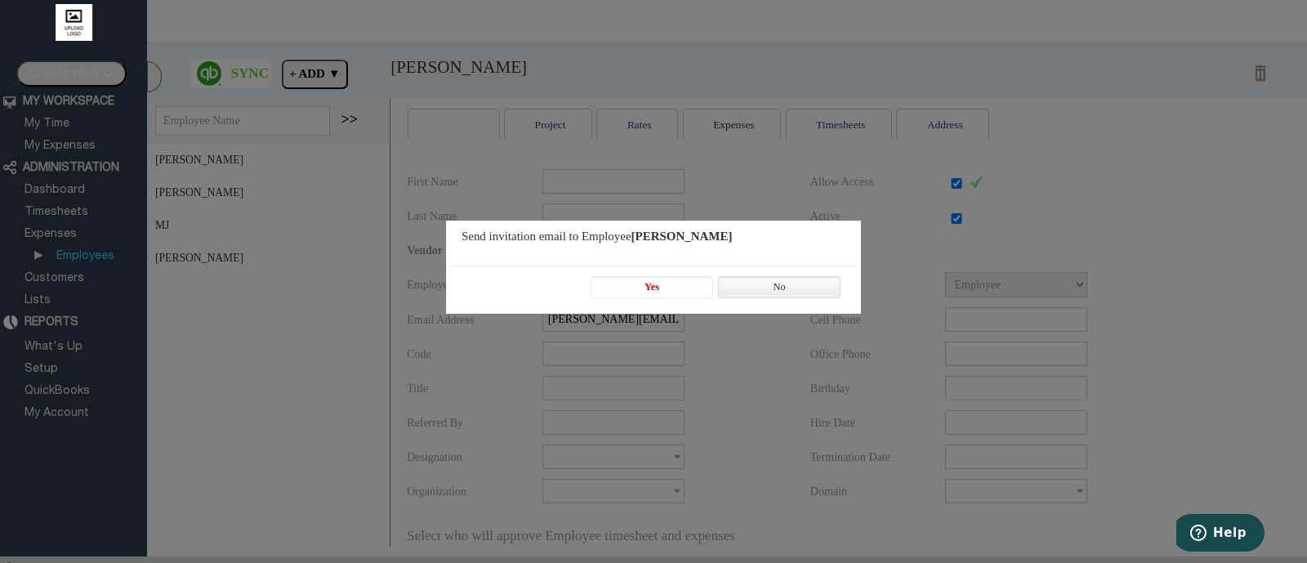
click at [651, 283] on span "Yes" at bounding box center [652, 287] width 121 height 20
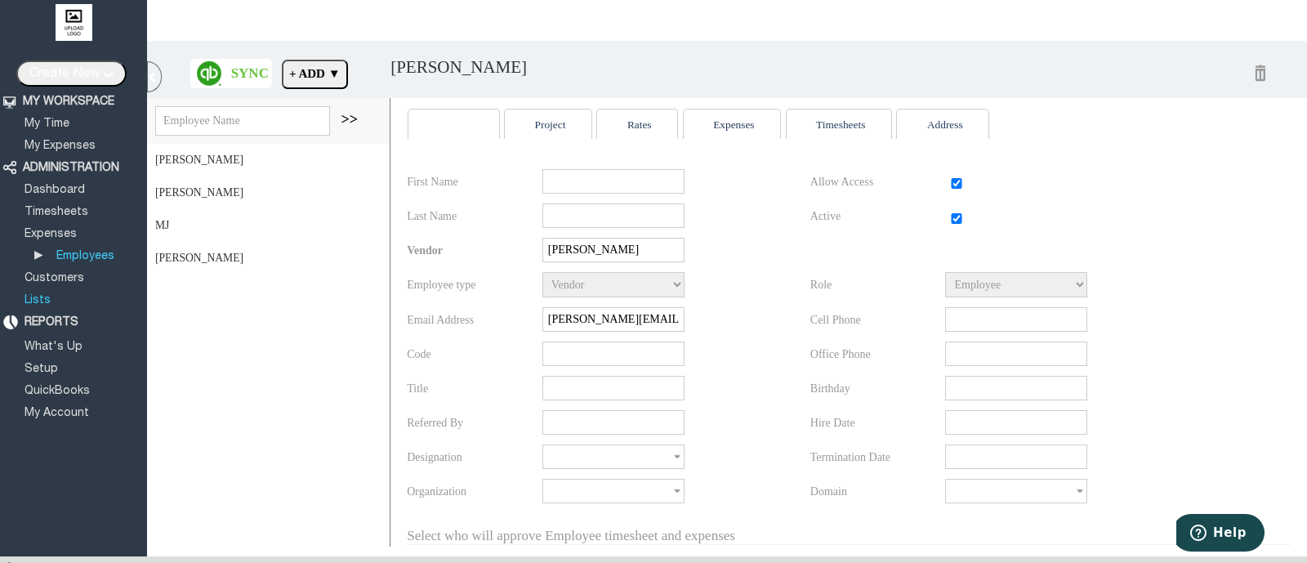
click at [40, 296] on link "Lists" at bounding box center [37, 300] width 31 height 11
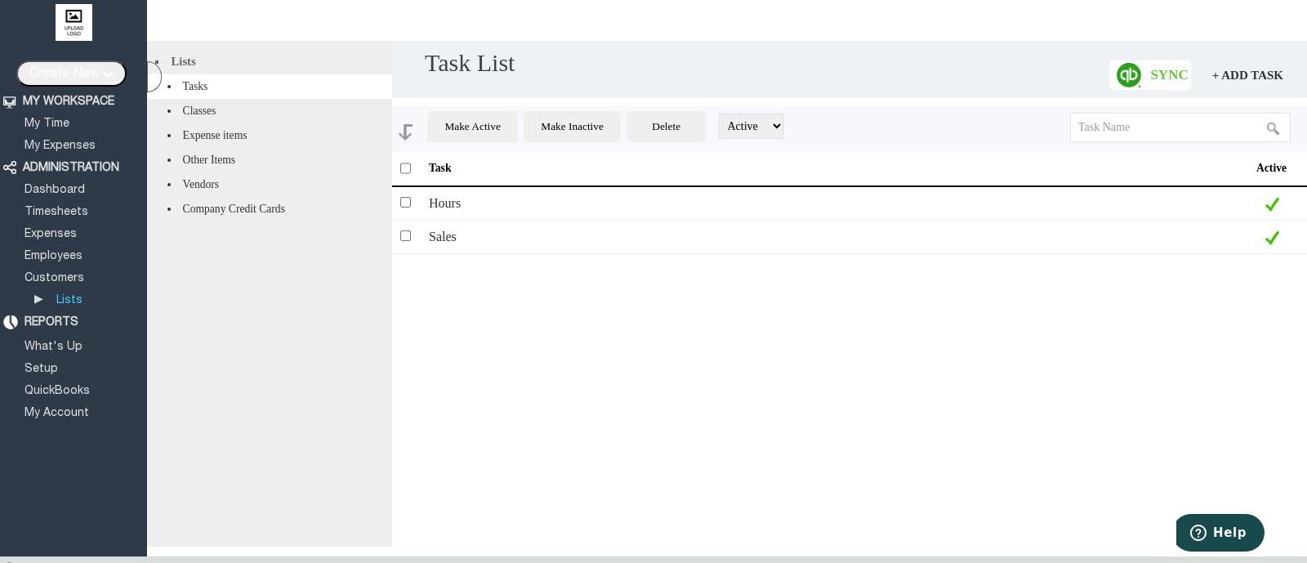
click at [221, 221] on li "Company Credit Cards" at bounding box center [269, 209] width 245 height 25
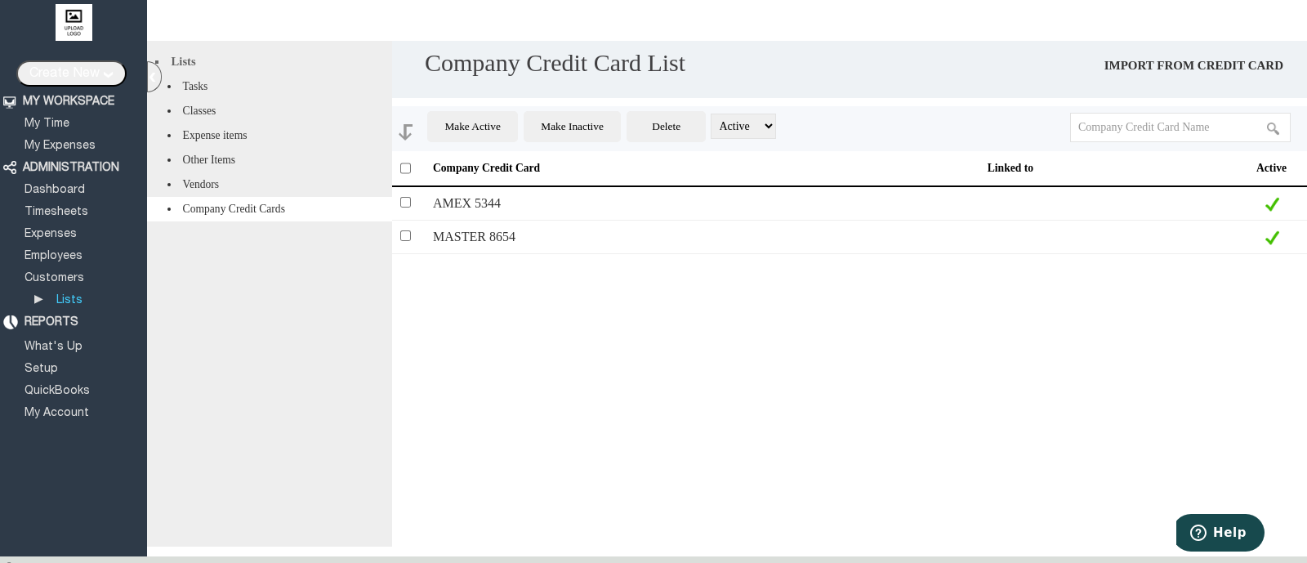
click at [453, 203] on span "AMEX 5344" at bounding box center [467, 203] width 68 height 14
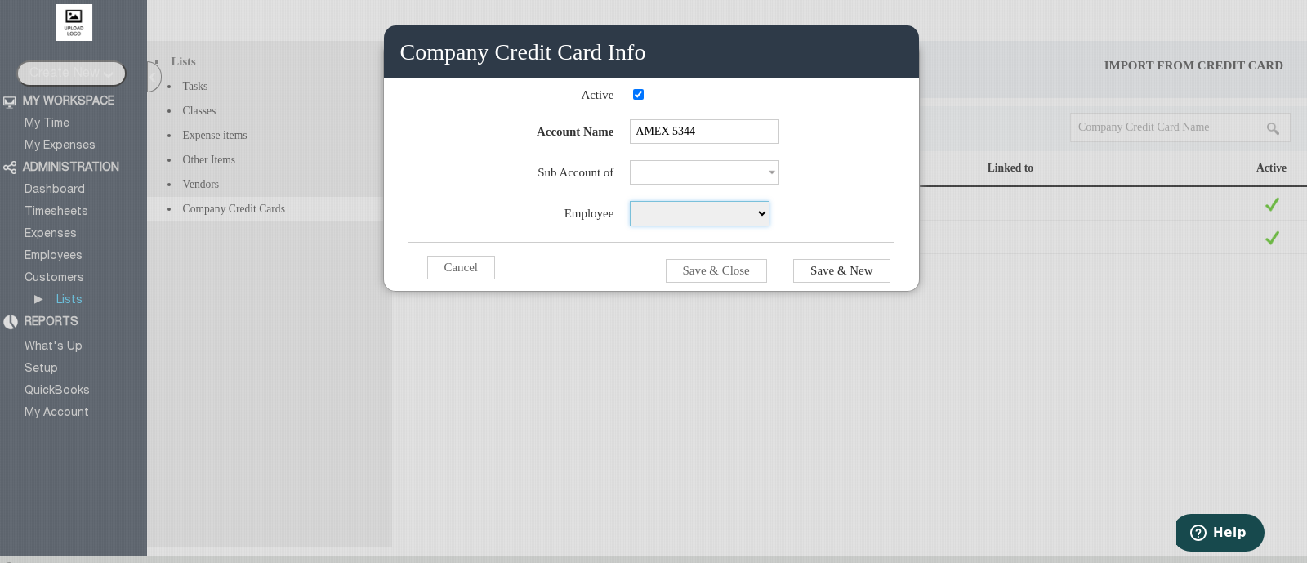
click at [650, 222] on select "[PERSON_NAME] [PERSON_NAME] [PERSON_NAME] [PERSON_NAME]" at bounding box center [700, 213] width 140 height 25
select select "1000"
click at [630, 205] on select "[PERSON_NAME] [PERSON_NAME] [PERSON_NAME] [PERSON_NAME]" at bounding box center [700, 213] width 140 height 25
click at [751, 271] on input "Save & Close" at bounding box center [716, 271] width 101 height 24
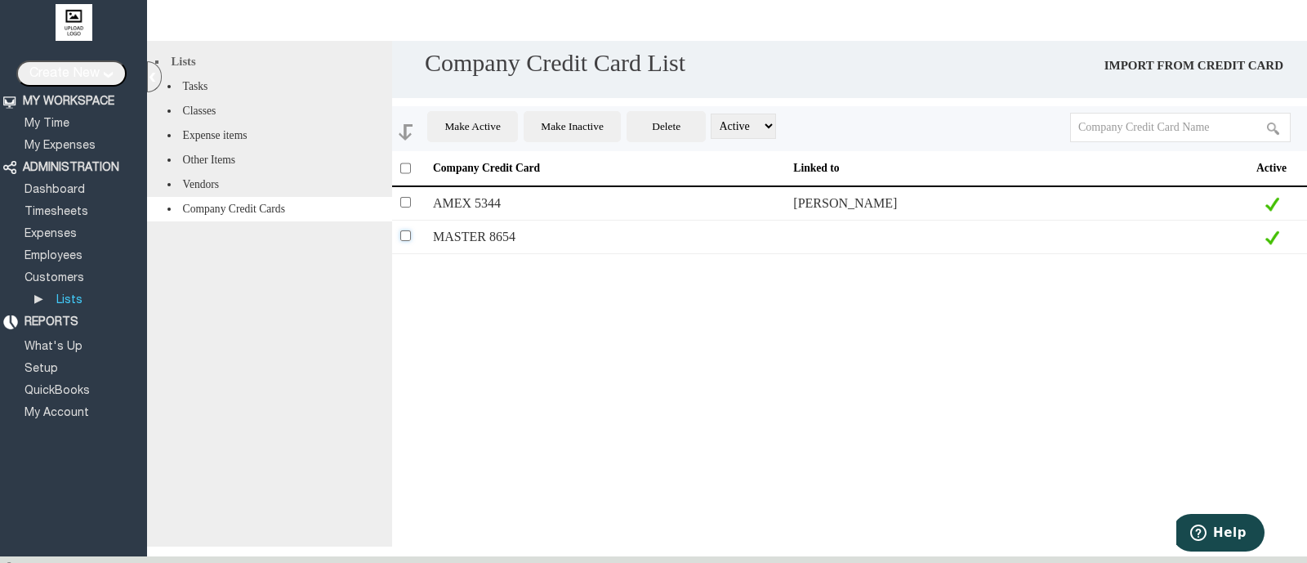
click at [404, 236] on input "checkbox" at bounding box center [405, 235] width 11 height 11
checkbox input "false"
click at [480, 232] on span "MASTER 8654" at bounding box center [474, 237] width 83 height 14
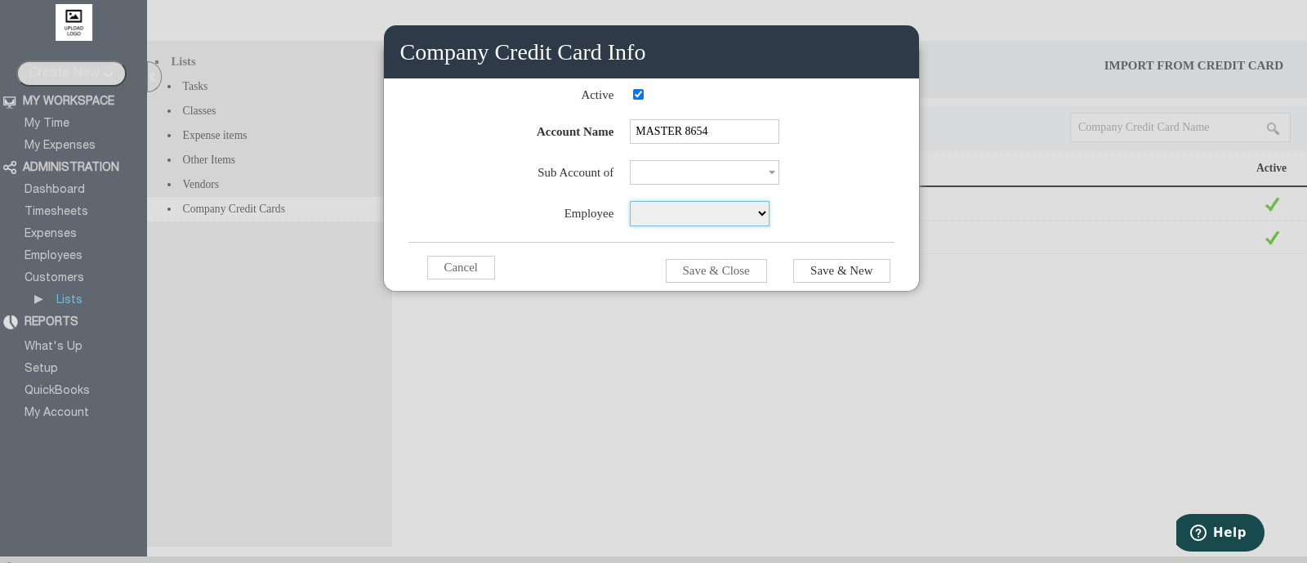
click at [728, 219] on select "[PERSON_NAME] [PERSON_NAME] [PERSON_NAME] [PERSON_NAME]" at bounding box center [700, 213] width 140 height 25
select select "1001"
click at [630, 205] on select "[PERSON_NAME] [PERSON_NAME] [PERSON_NAME] [PERSON_NAME]" at bounding box center [700, 213] width 140 height 25
click at [742, 271] on input "Save & Close" at bounding box center [716, 271] width 101 height 24
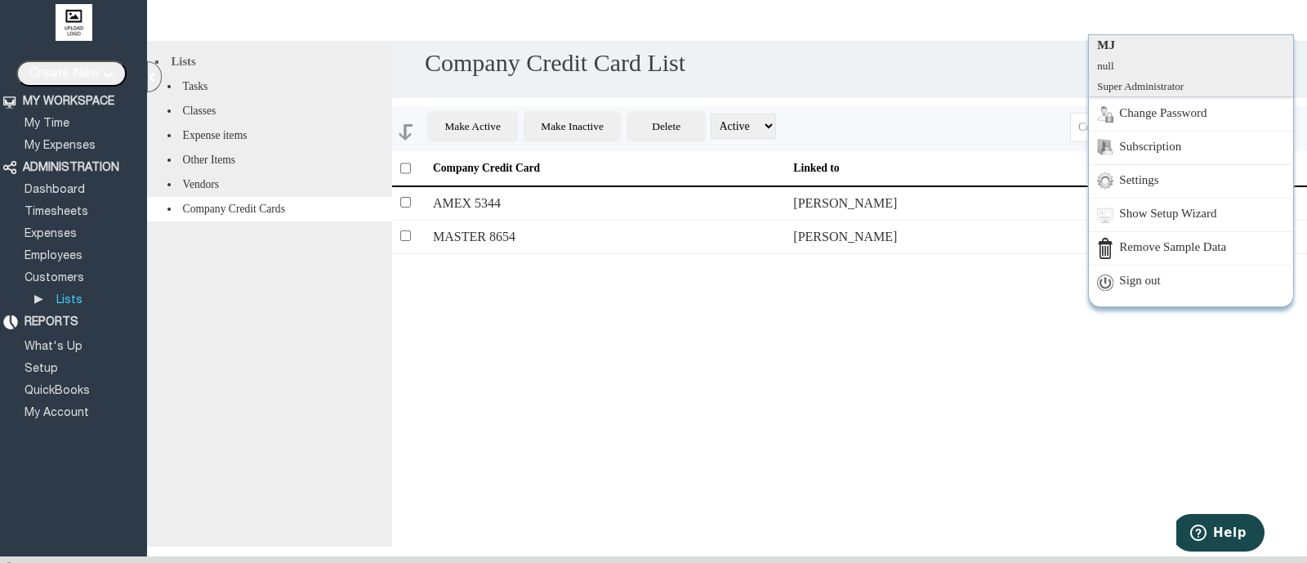
click at [1142, 279] on link "Sign out" at bounding box center [1191, 281] width 204 height 33
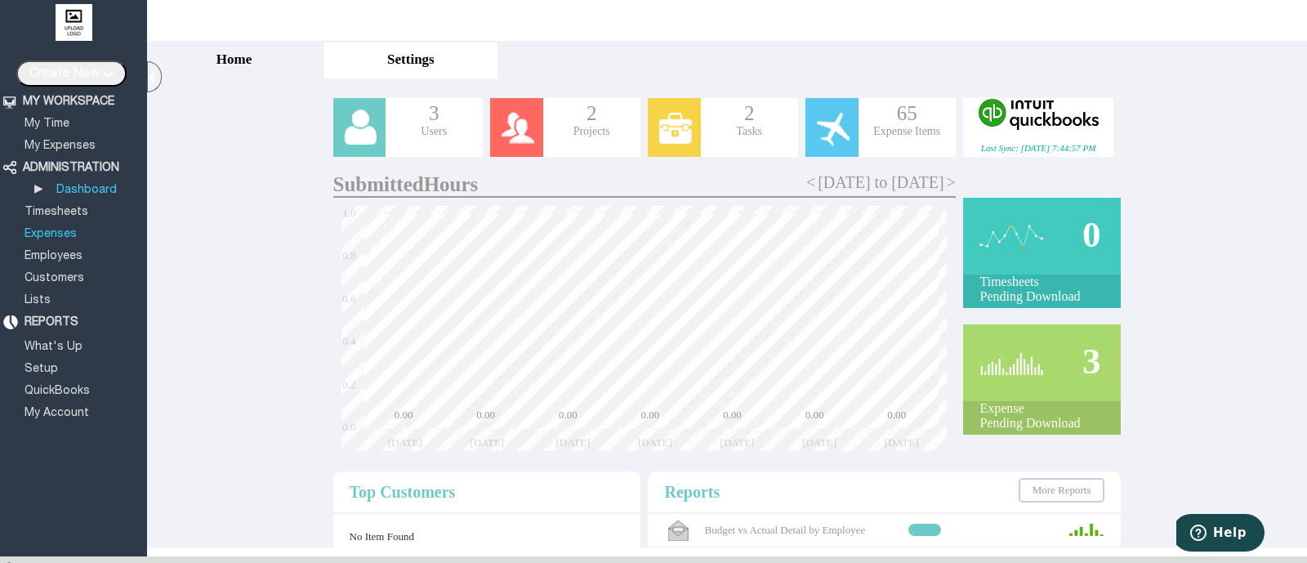
click at [42, 229] on link "Expenses" at bounding box center [50, 234] width 57 height 11
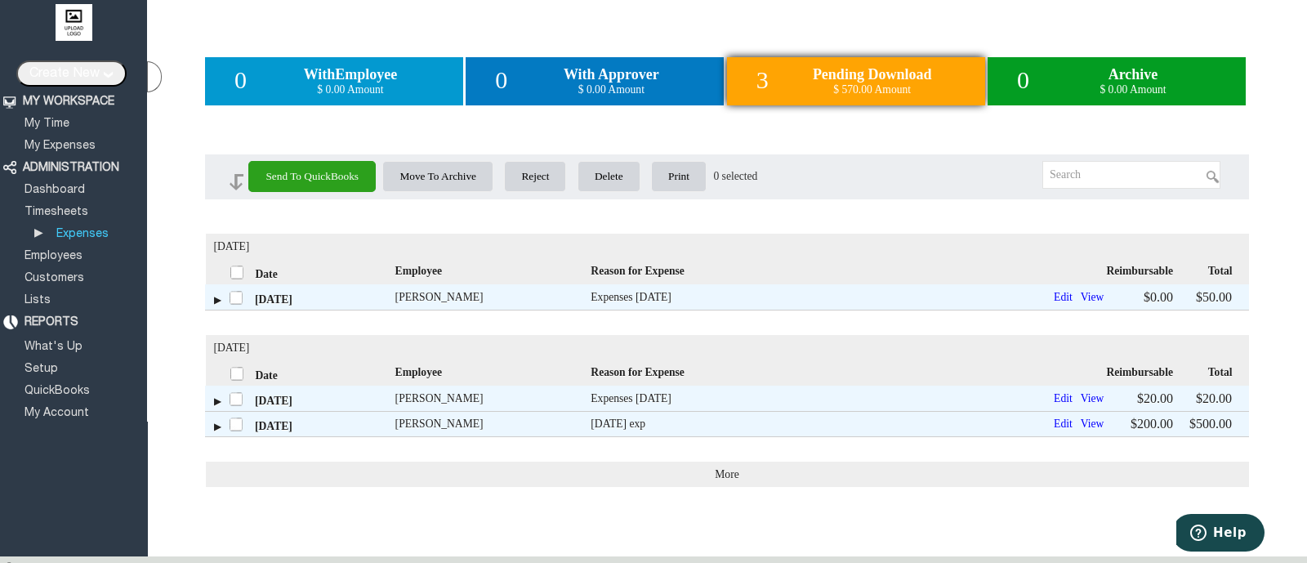
click at [239, 276] on label at bounding box center [239, 271] width 18 height 18
click at [0, 0] on input "checkbox" at bounding box center [0, 0] width 0 height 0
click at [237, 373] on label at bounding box center [239, 373] width 18 height 18
click at [0, 0] on input "checkbox" at bounding box center [0, 0] width 0 height 0
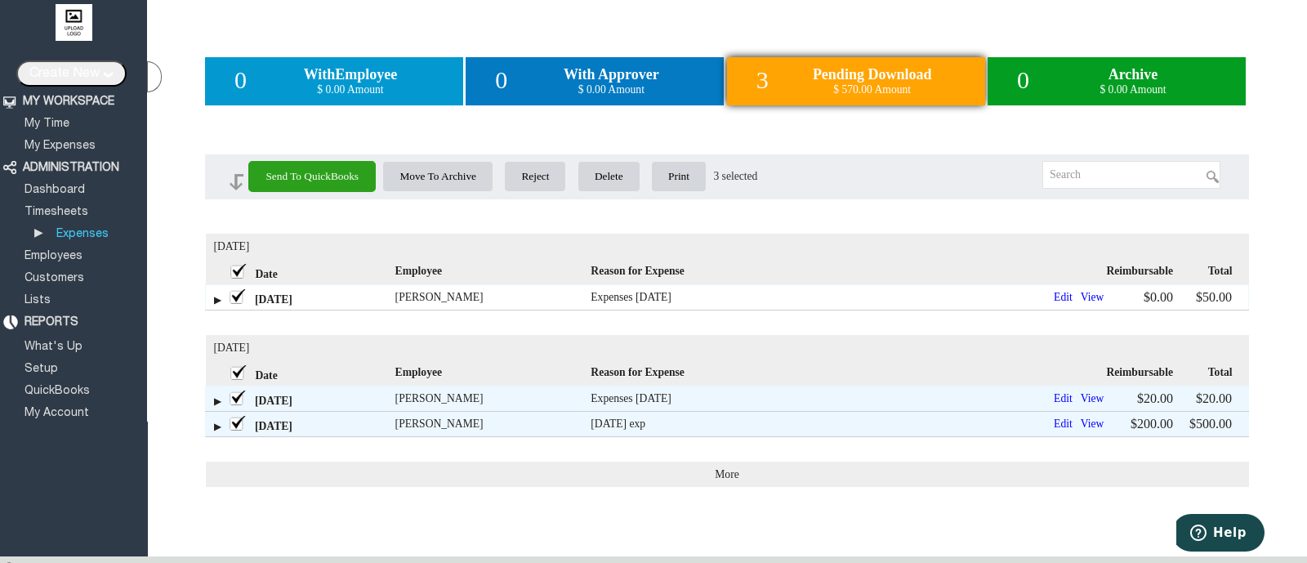
click at [215, 299] on td "[DATE]" at bounding box center [301, 296] width 190 height 25
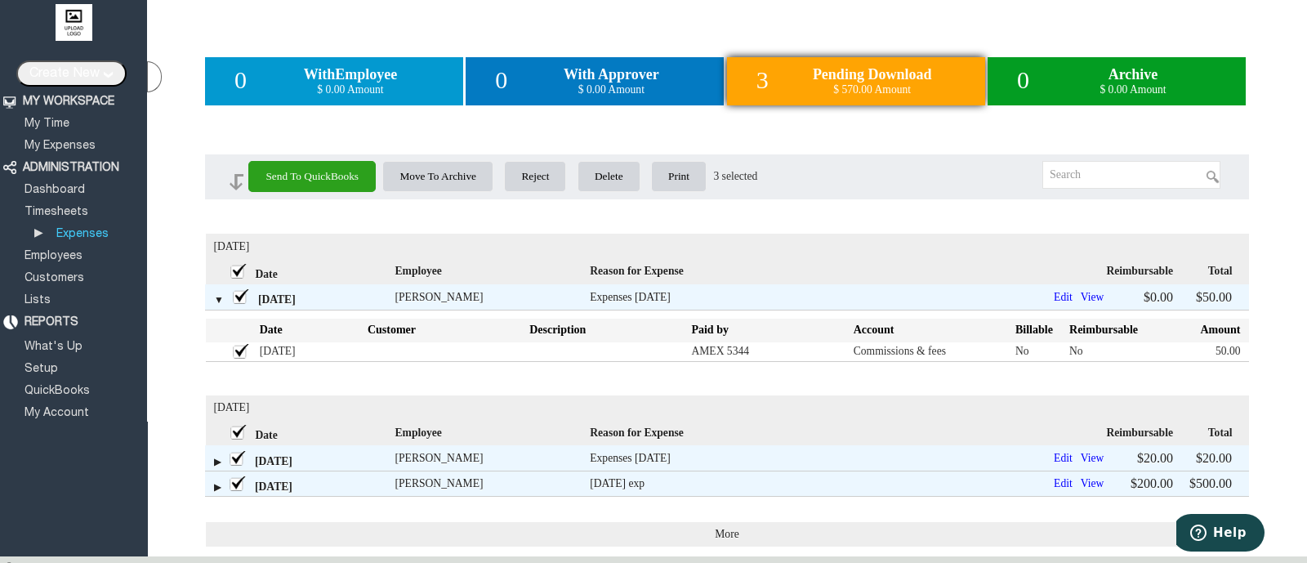
scroll to position [3, 0]
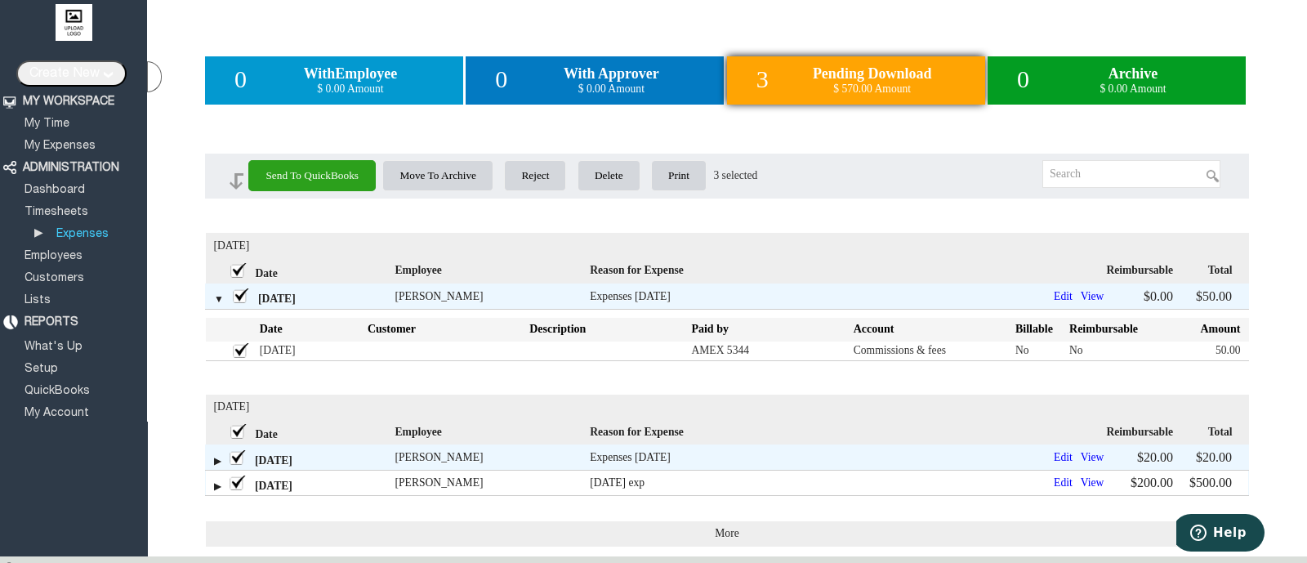
click at [217, 487] on td "30 Aug 2025" at bounding box center [301, 483] width 190 height 25
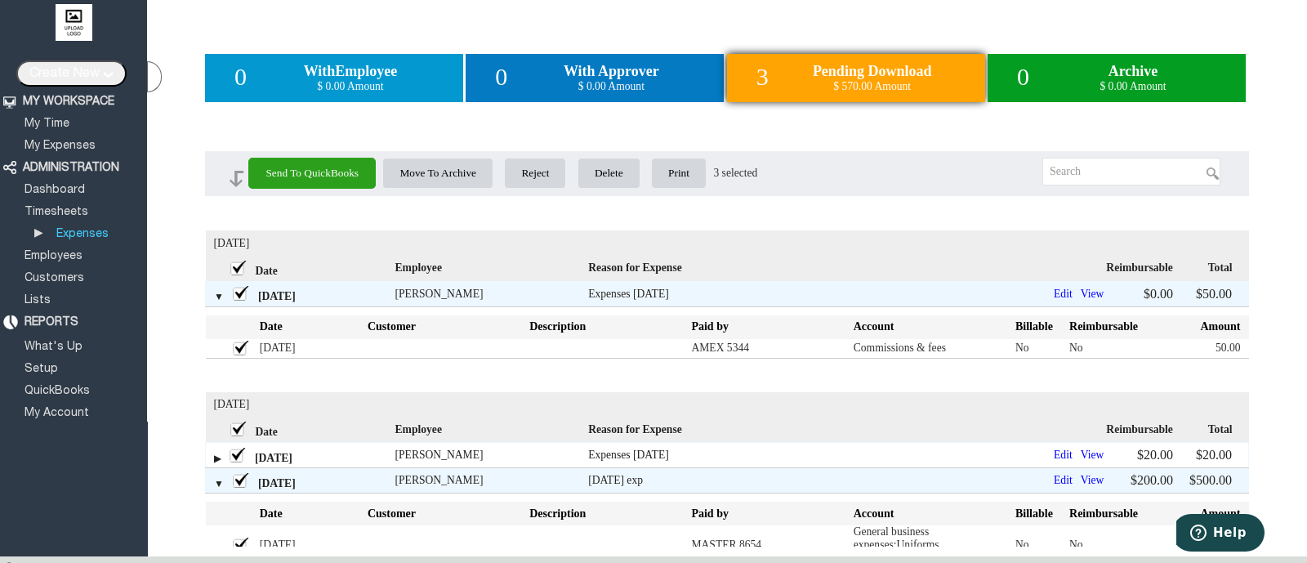
click at [217, 461] on td "30 Aug 2025" at bounding box center [301, 455] width 190 height 25
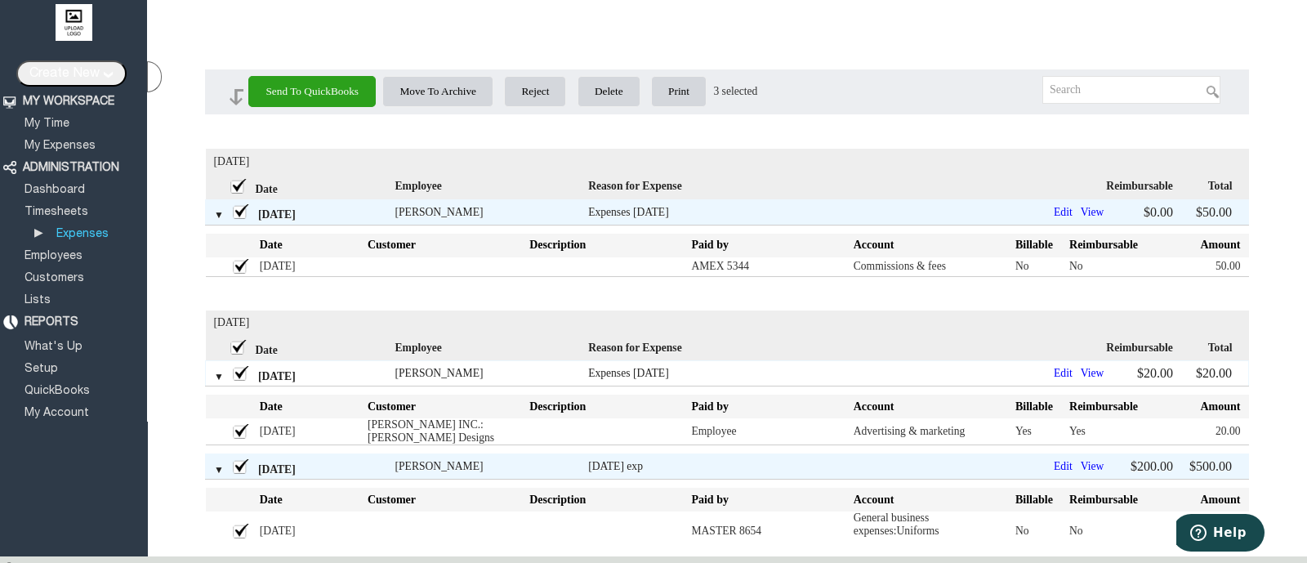
scroll to position [0, 0]
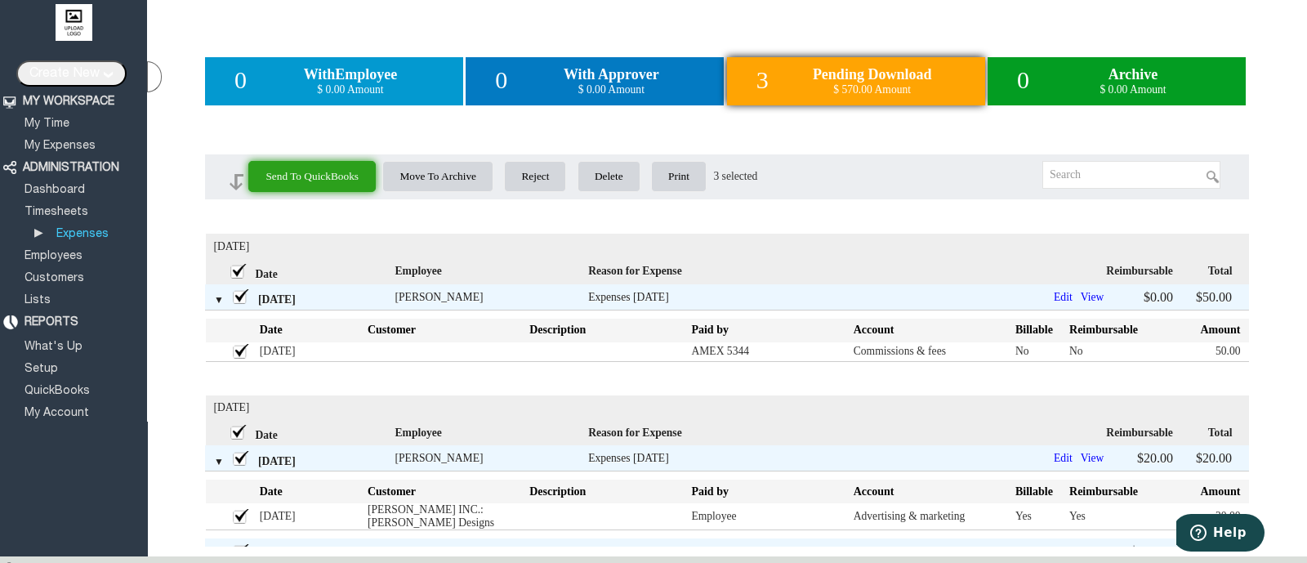
click at [350, 184] on input "Send To QuickBooks" at bounding box center [311, 176] width 127 height 31
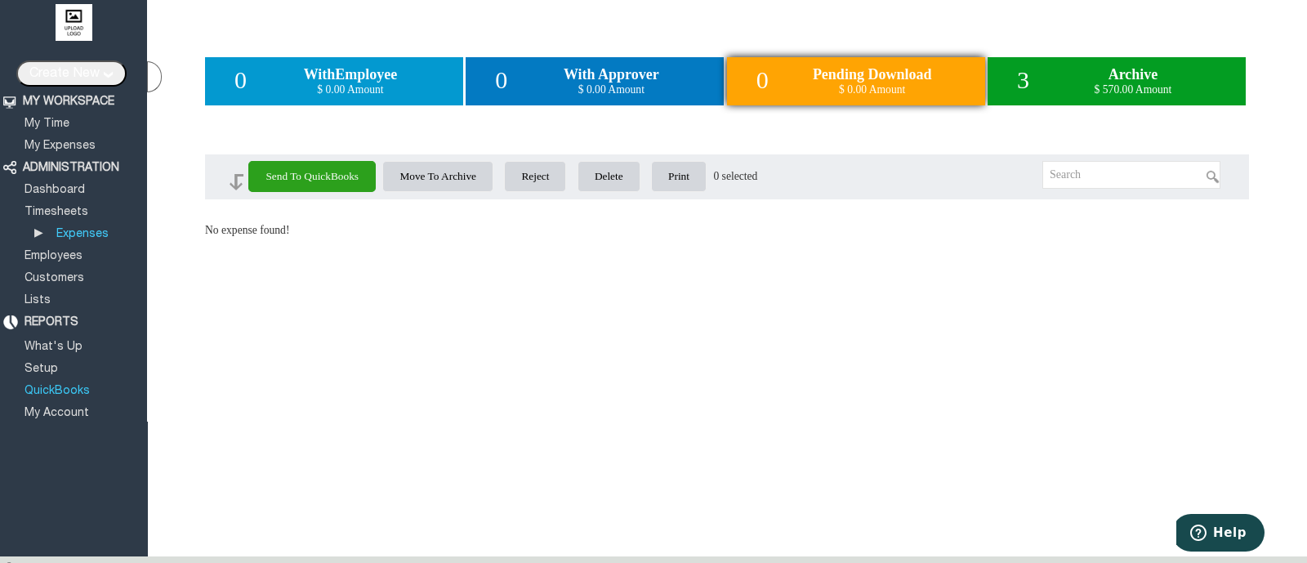
click at [57, 386] on link "QuickBooks" at bounding box center [57, 391] width 70 height 11
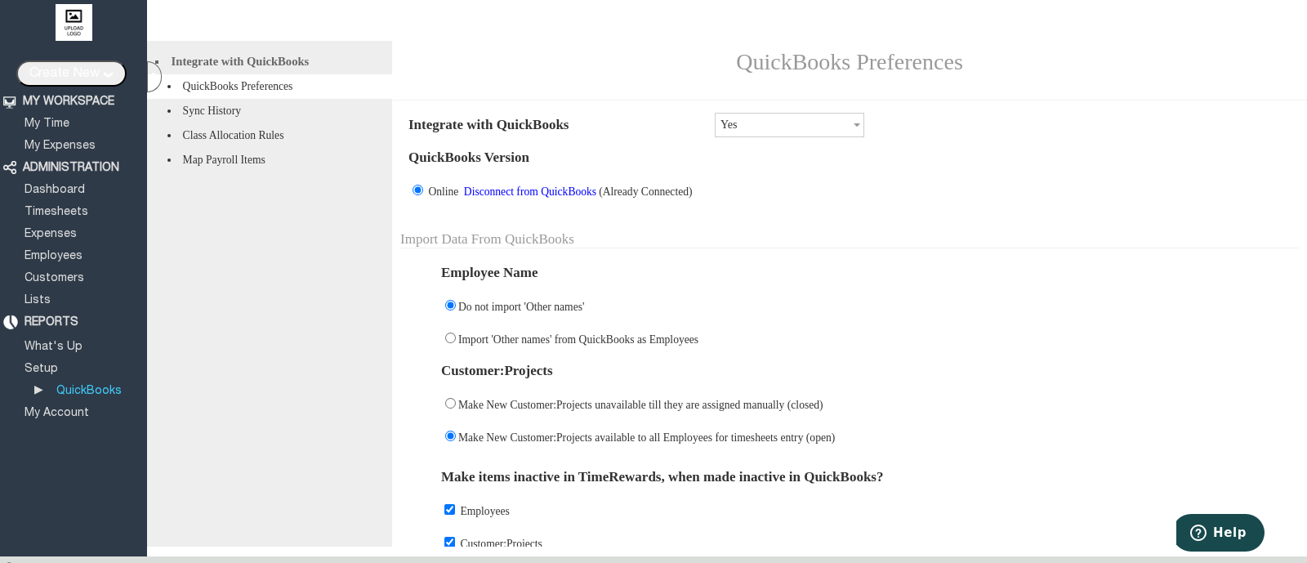
click at [535, 198] on link "Disconnect from QuickBooks" at bounding box center [530, 191] width 137 height 12
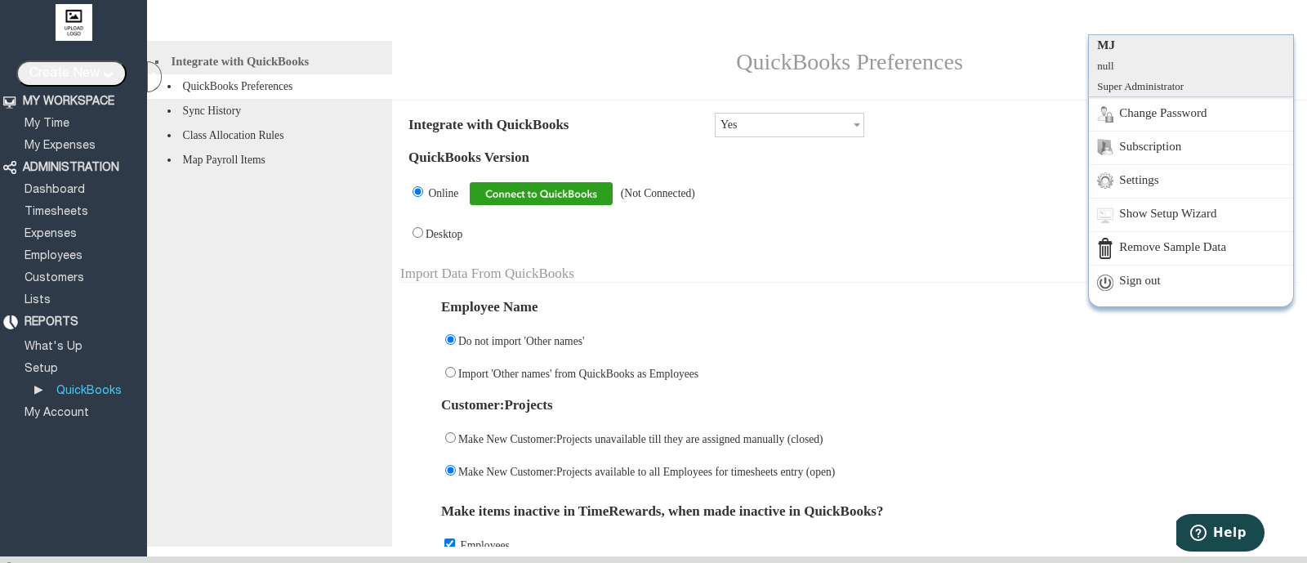
click at [1212, 270] on link "Sign out" at bounding box center [1191, 281] width 204 height 33
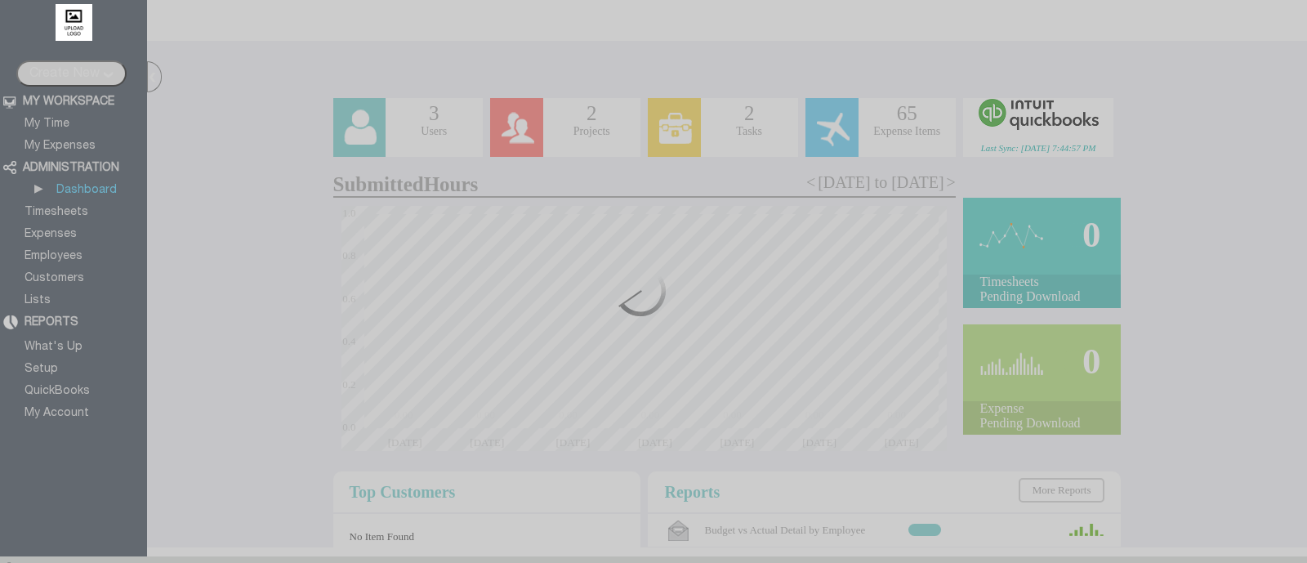
click at [60, 385] on div at bounding box center [653, 281] width 1307 height 563
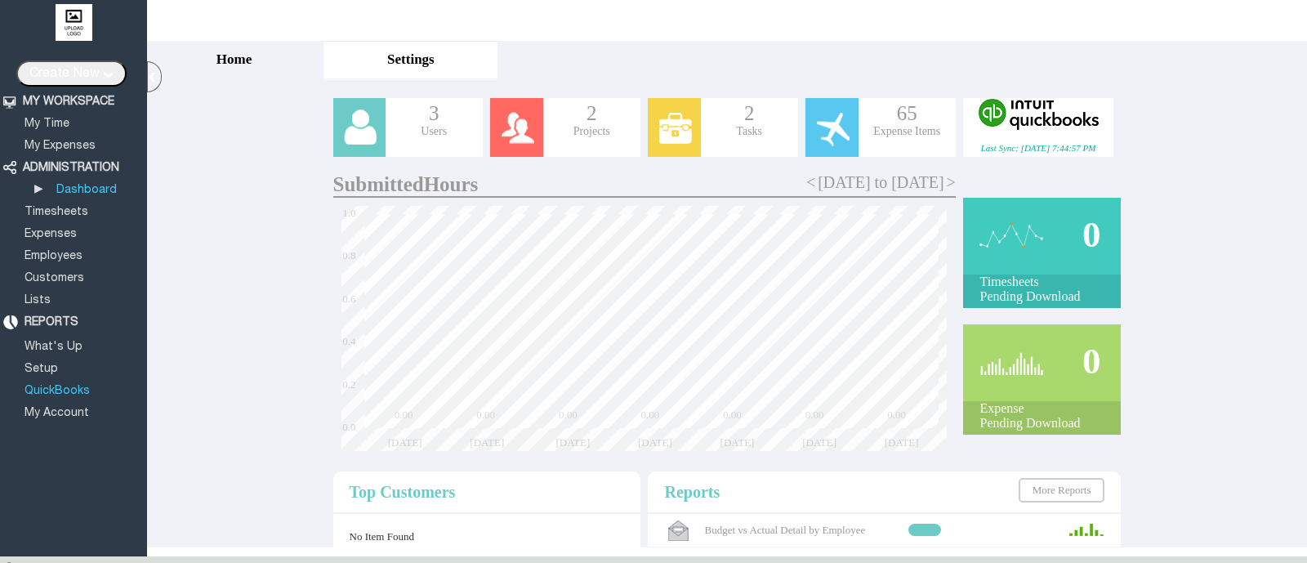
drag, startPoint x: 0, startPoint y: 0, endPoint x: 60, endPoint y: 385, distance: 389.4
click at [60, 386] on link "QuickBooks" at bounding box center [57, 391] width 70 height 11
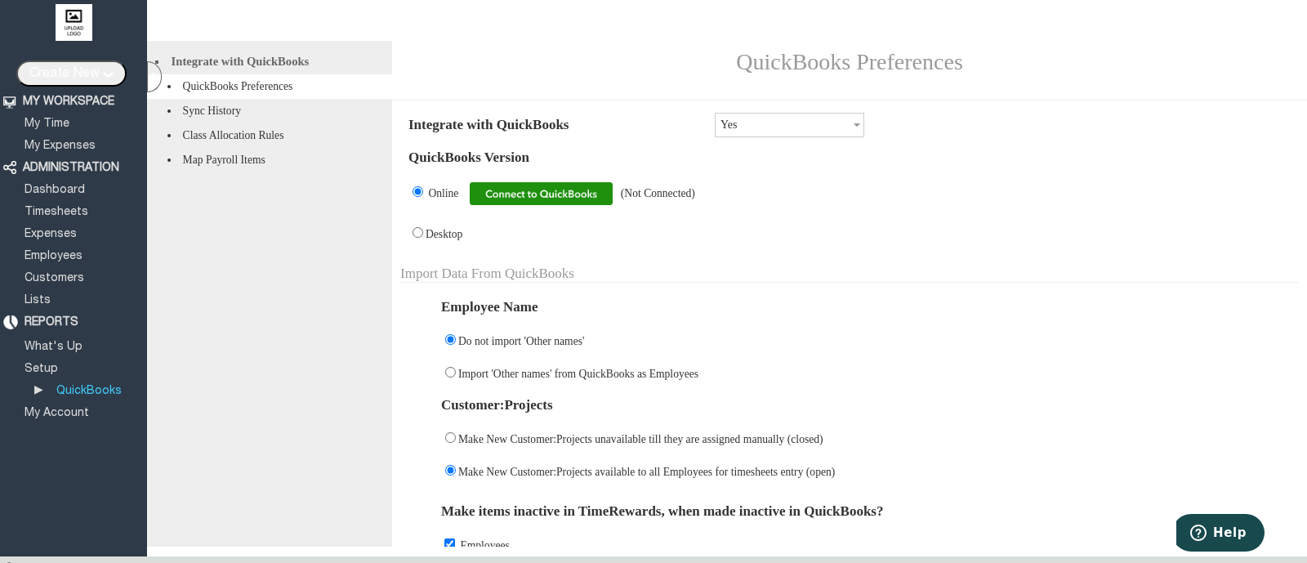
click at [577, 201] on img at bounding box center [541, 193] width 143 height 23
click at [682, 198] on span "(Not Connected)" at bounding box center [658, 193] width 74 height 12
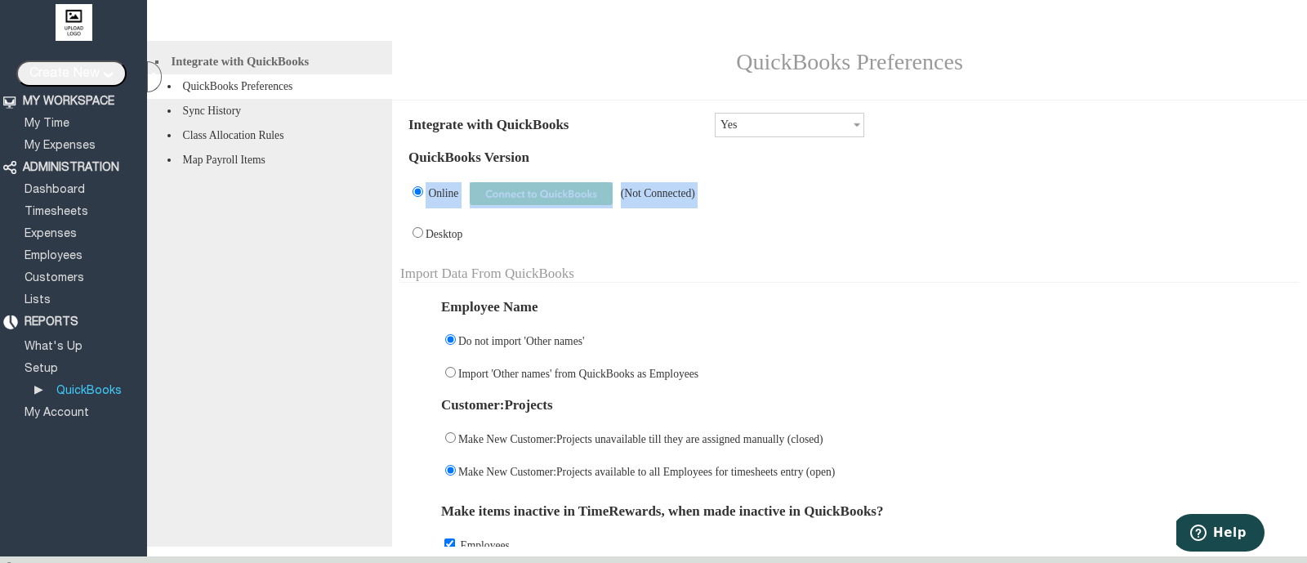
click at [682, 198] on span "(Not Connected)" at bounding box center [658, 193] width 74 height 12
click at [801, 195] on td "Online (Not Connected) Disconnect from QuickBooks (Already Connected)" at bounding box center [849, 195] width 899 height 42
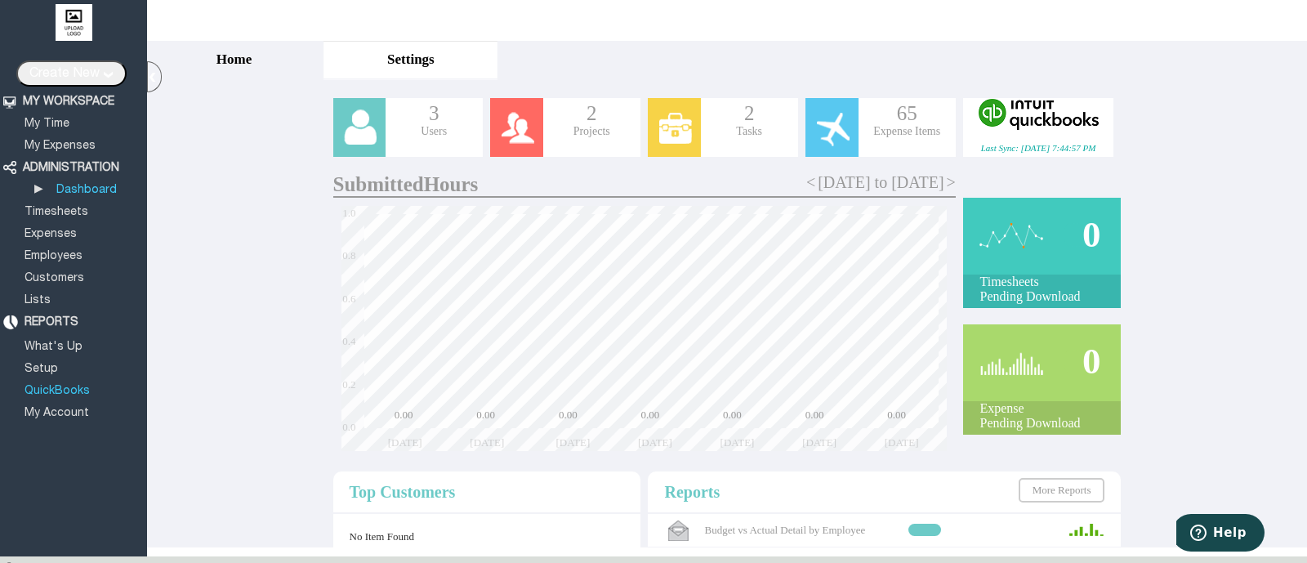
click at [72, 386] on link "QuickBooks" at bounding box center [57, 391] width 70 height 11
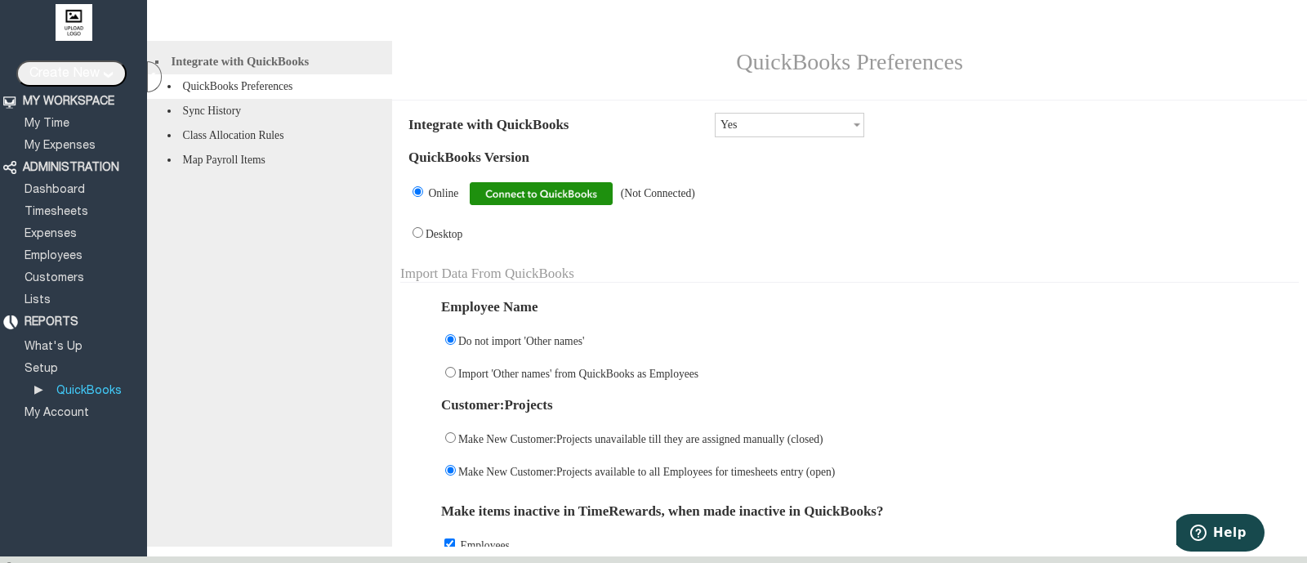
click at [558, 205] on img at bounding box center [541, 193] width 143 height 23
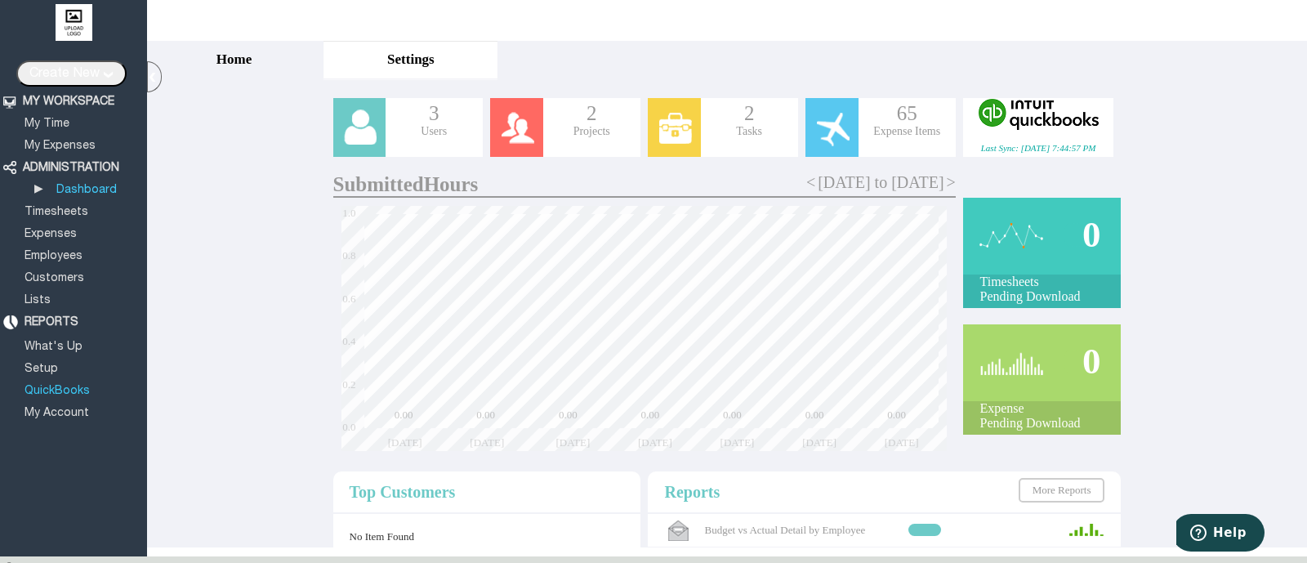
click at [67, 386] on link "QuickBooks" at bounding box center [57, 391] width 70 height 11
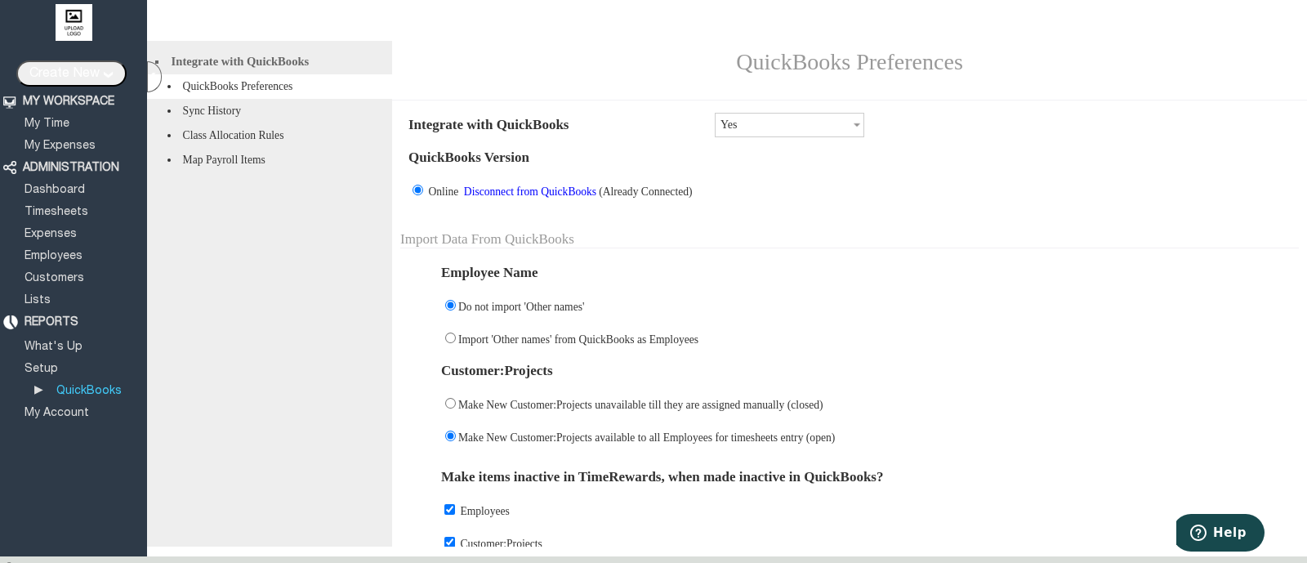
click at [583, 198] on link "Disconnect from QuickBooks" at bounding box center [530, 191] width 137 height 12
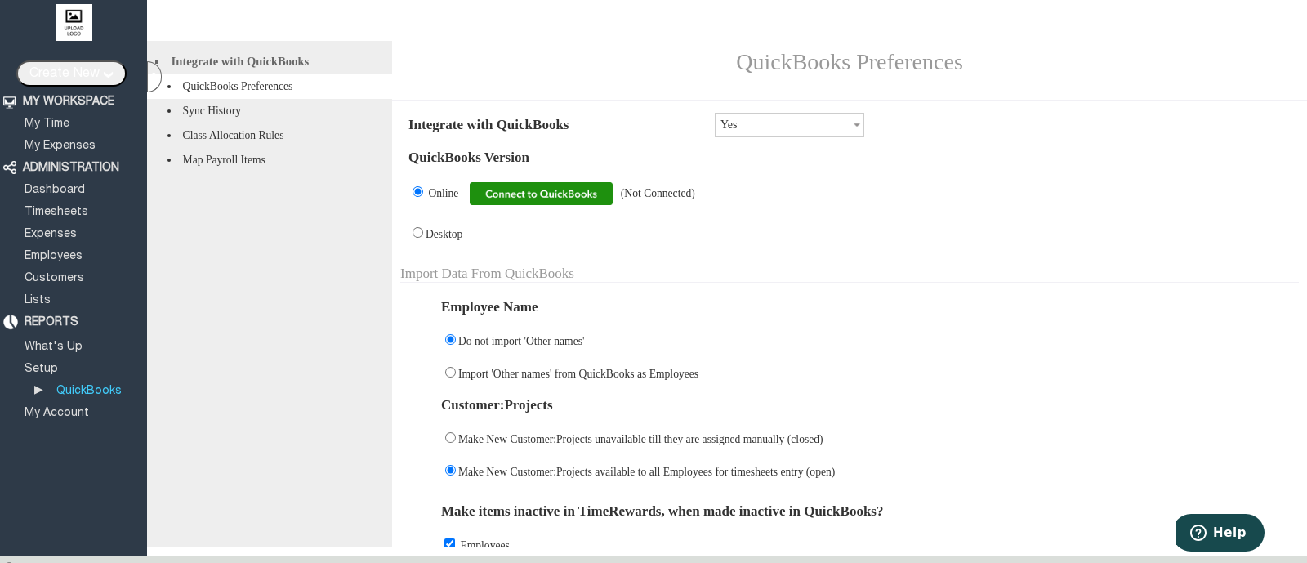
click at [555, 205] on img at bounding box center [541, 193] width 143 height 23
click at [521, 205] on img at bounding box center [541, 193] width 143 height 23
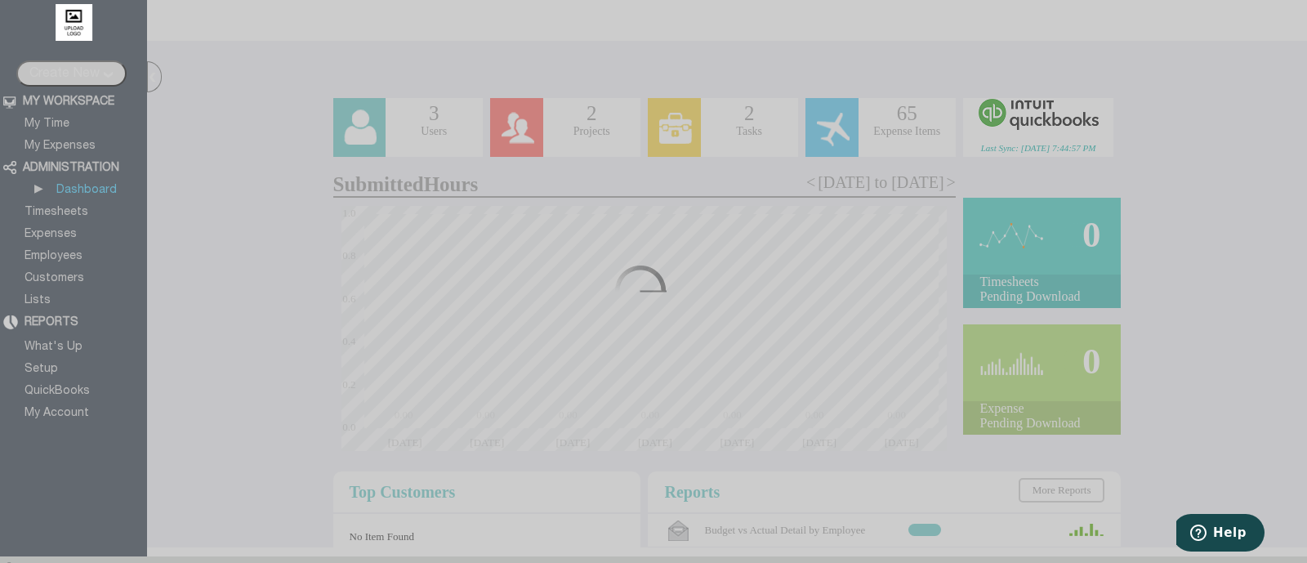
click at [71, 386] on div at bounding box center [653, 281] width 1307 height 563
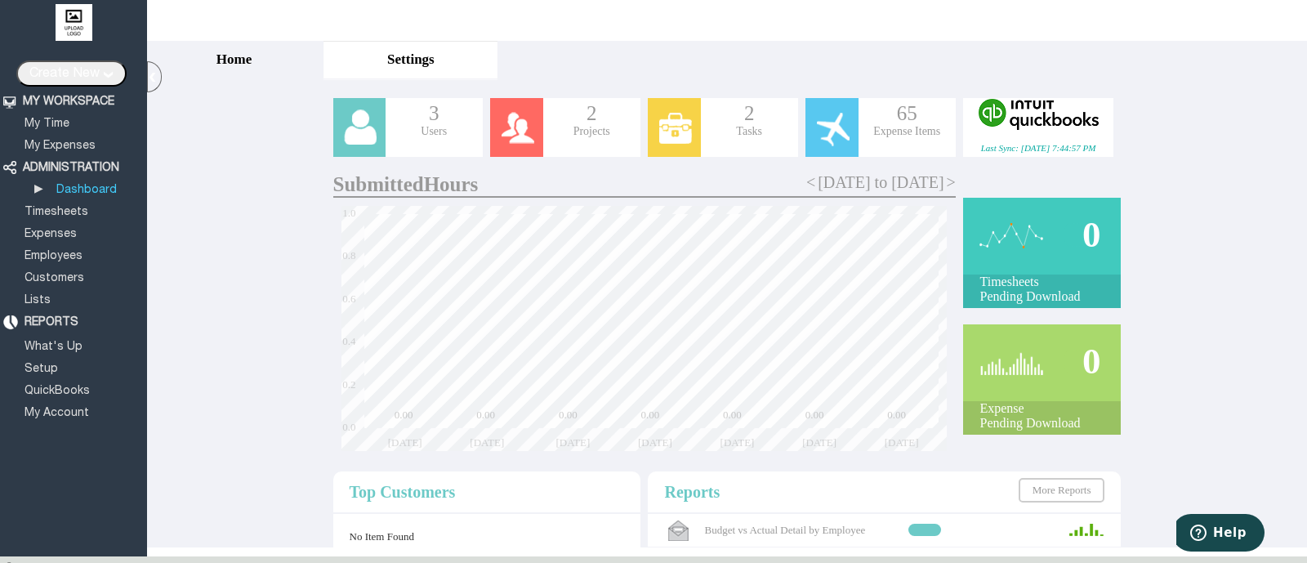
click at [71, 386] on link "QuickBooks" at bounding box center [57, 391] width 70 height 11
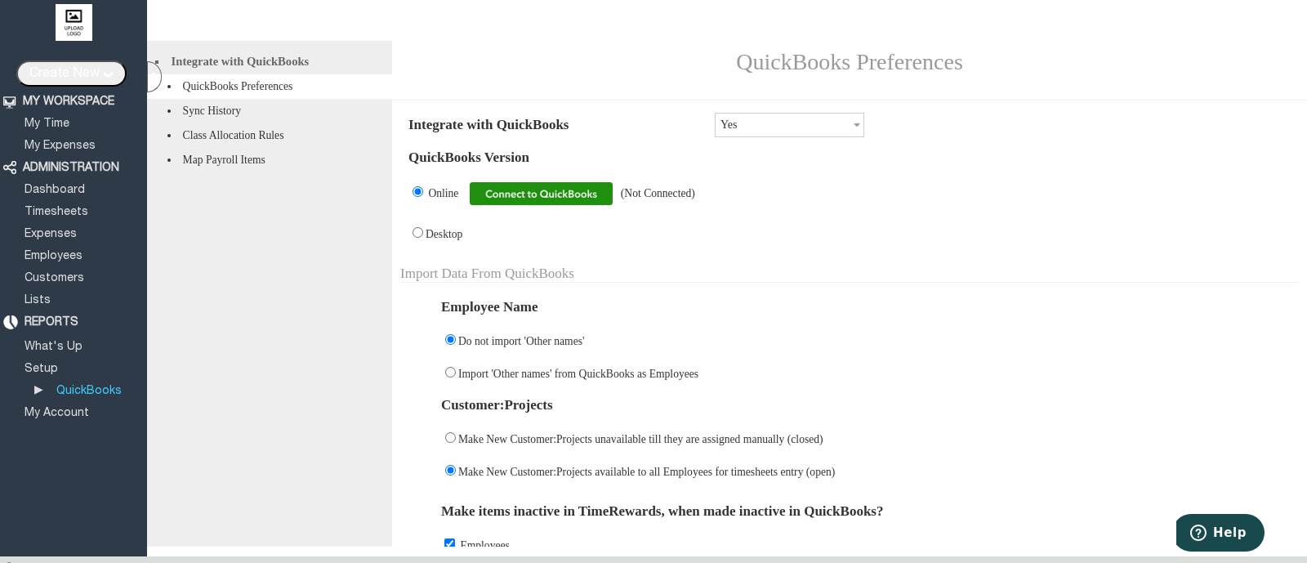
click at [560, 201] on img at bounding box center [541, 193] width 143 height 23
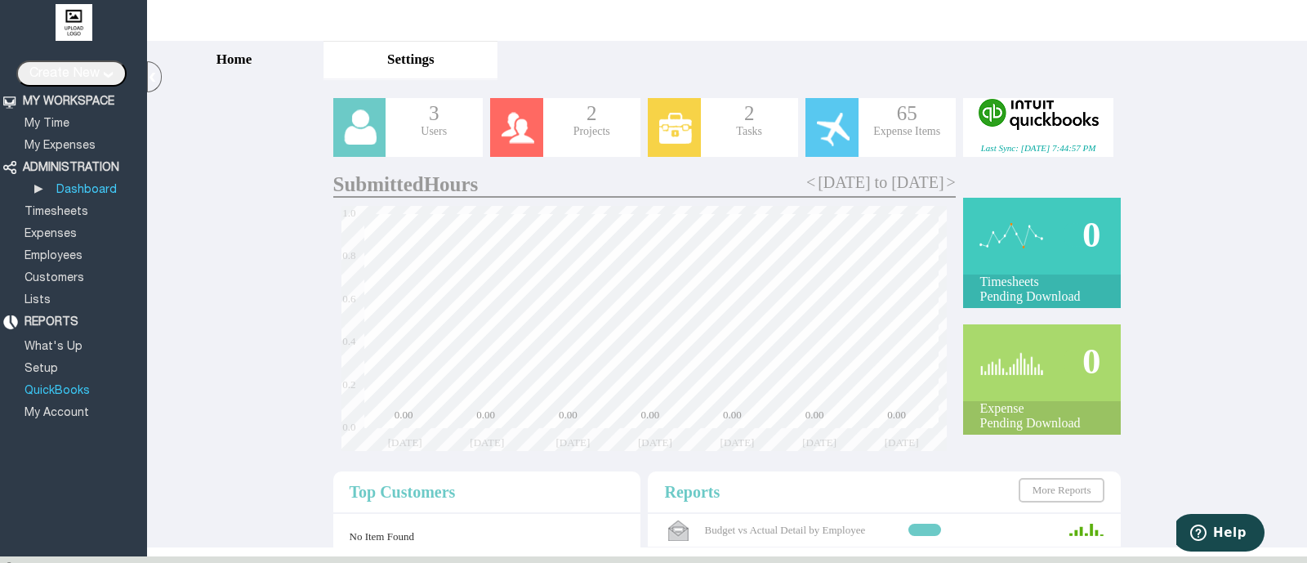
click at [68, 387] on link "QuickBooks" at bounding box center [57, 391] width 70 height 11
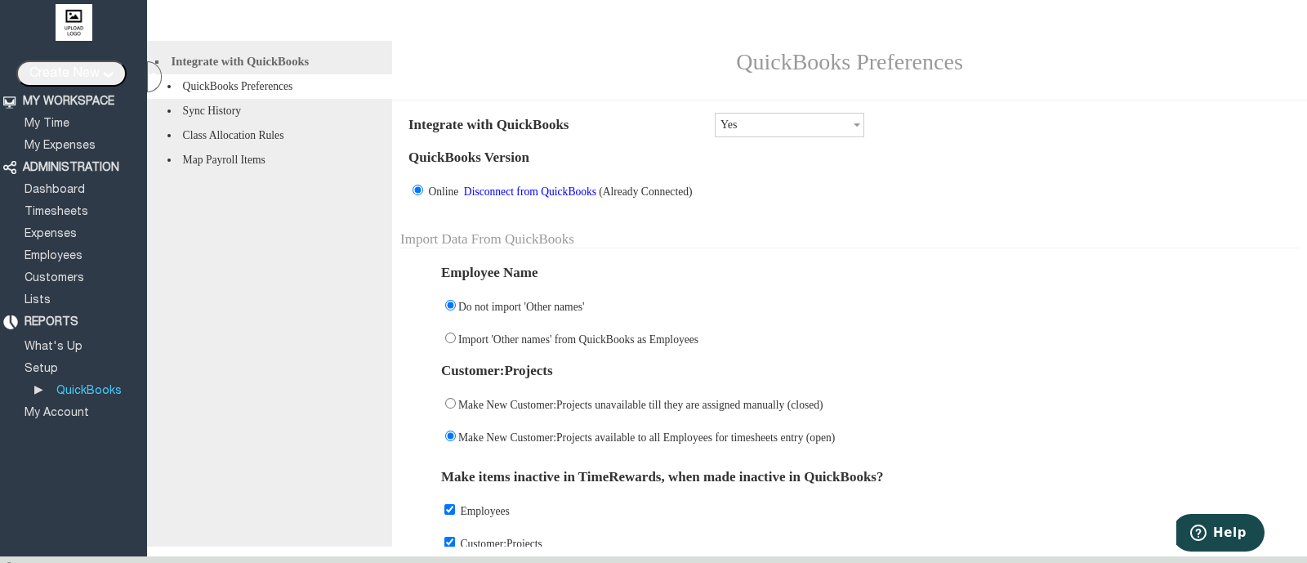
click at [593, 194] on link "Disconnect from QuickBooks" at bounding box center [530, 191] width 137 height 12
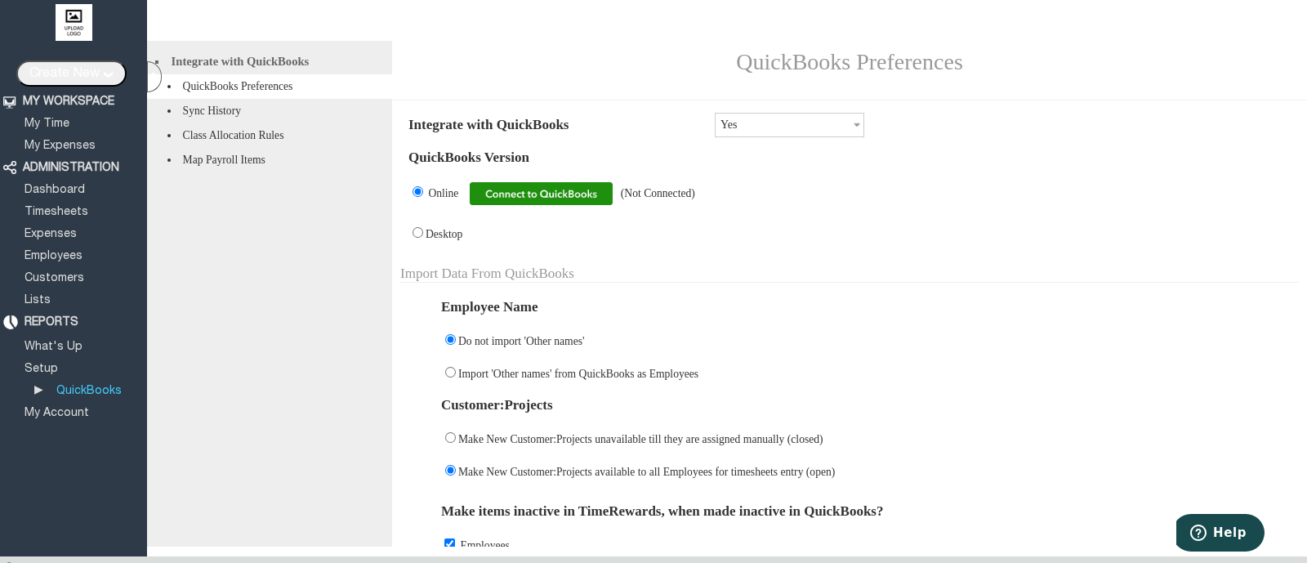
click at [519, 199] on img at bounding box center [541, 193] width 143 height 23
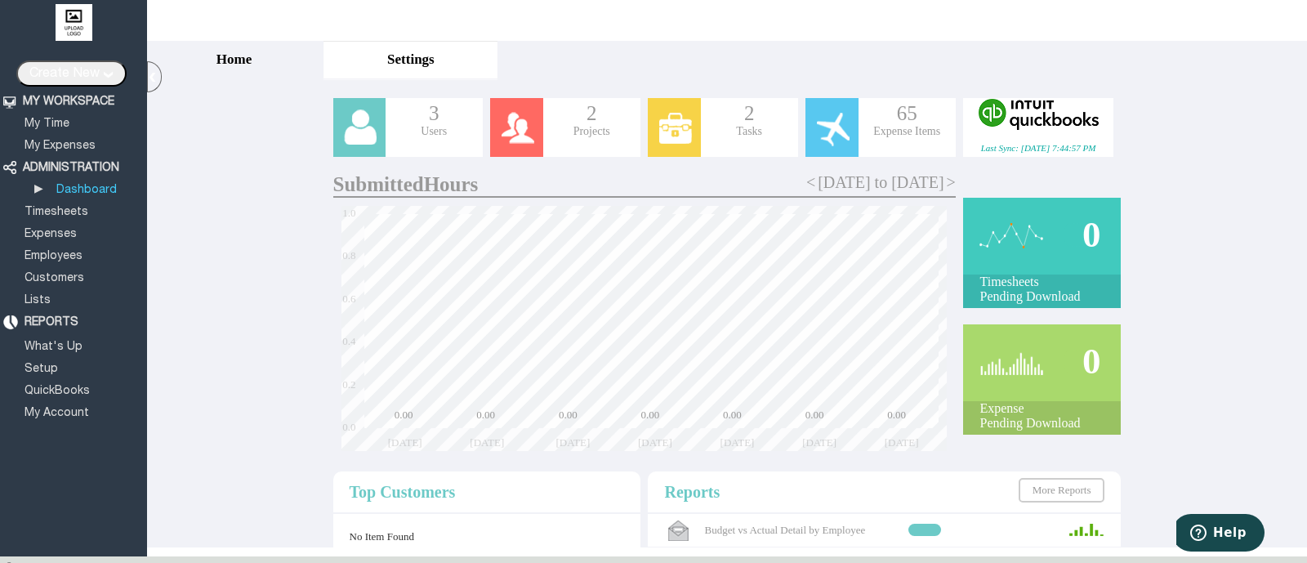
click at [833, 62] on div "Home Timesheets Utilization Budgets Settings" at bounding box center [727, 61] width 1160 height 41
click at [74, 389] on link "QuickBooks" at bounding box center [57, 391] width 70 height 11
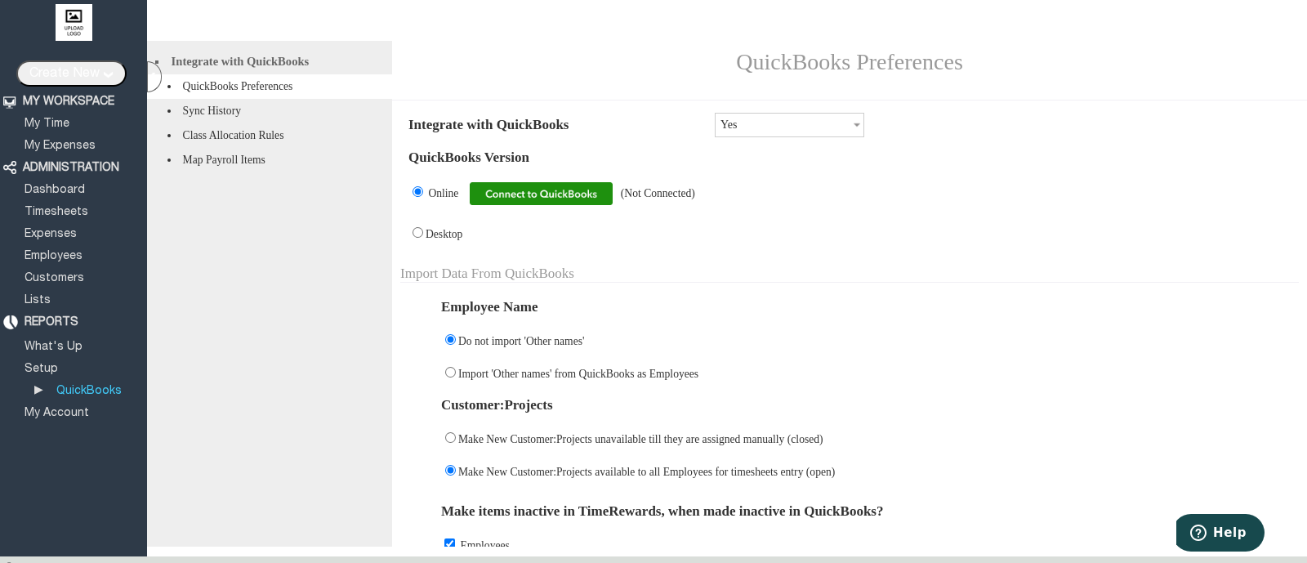
click at [604, 205] on img at bounding box center [541, 193] width 143 height 23
